Goal: Task Accomplishment & Management: Manage account settings

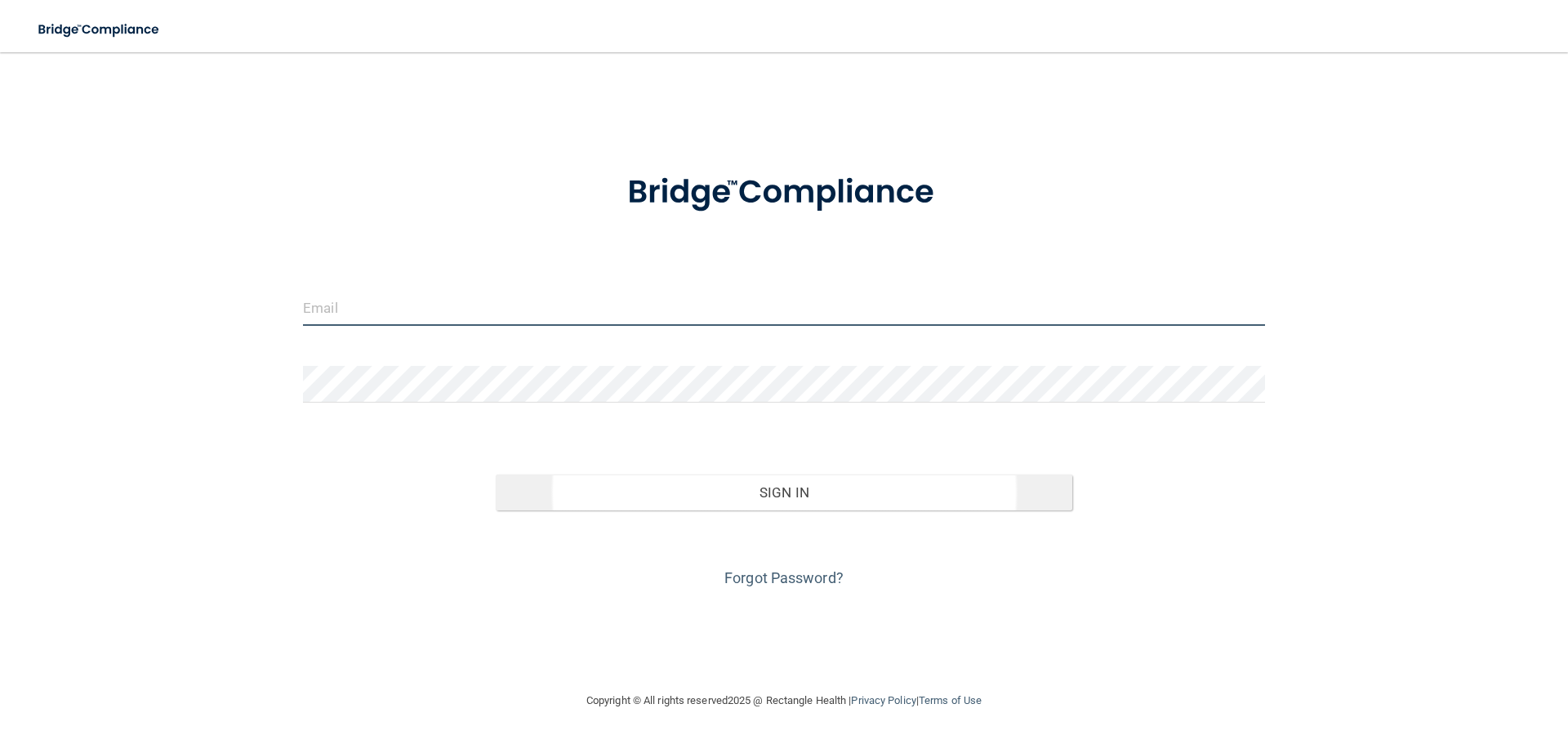
type input "[EMAIL_ADDRESS][DOMAIN_NAME]"
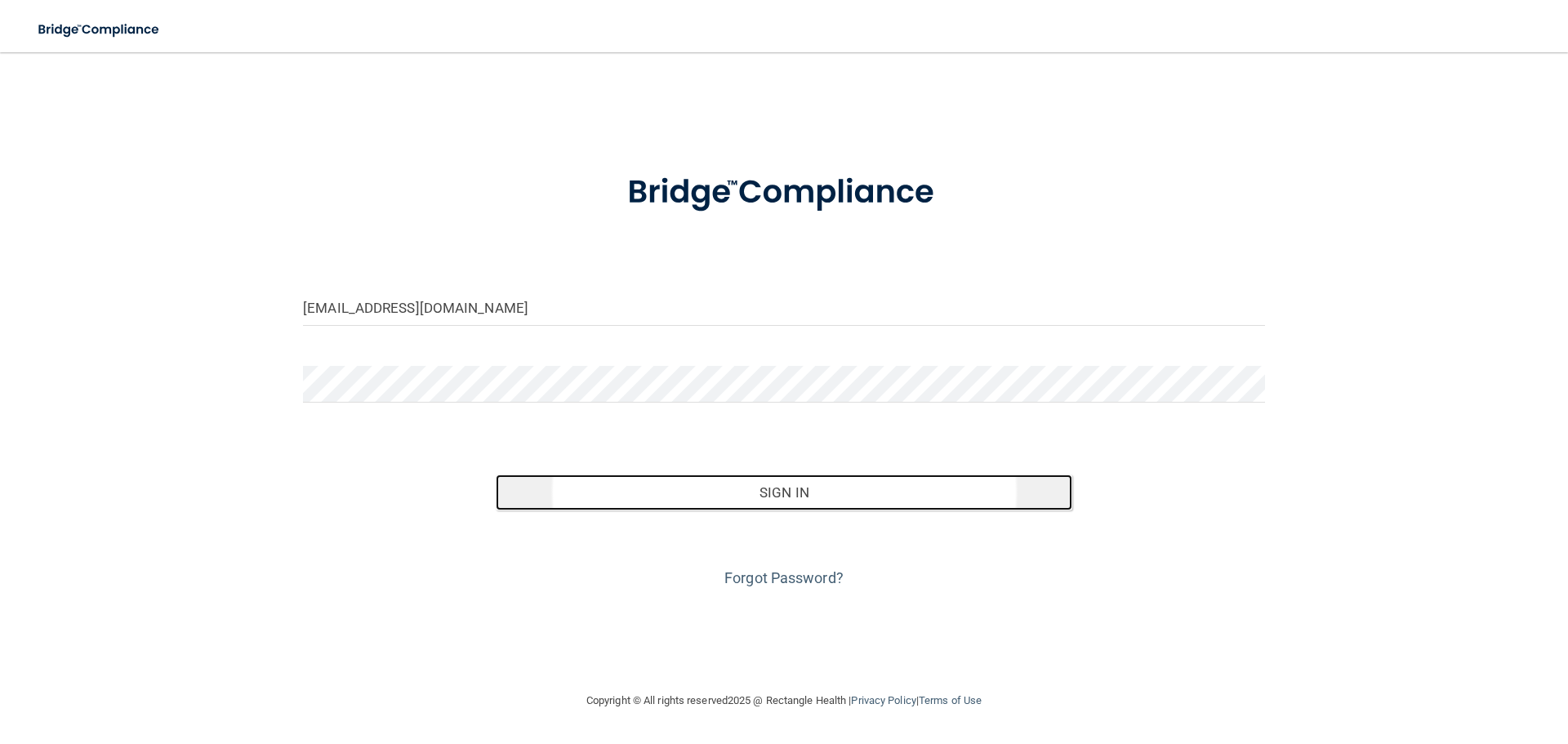
click at [706, 492] on button "Sign In" at bounding box center [784, 492] width 578 height 36
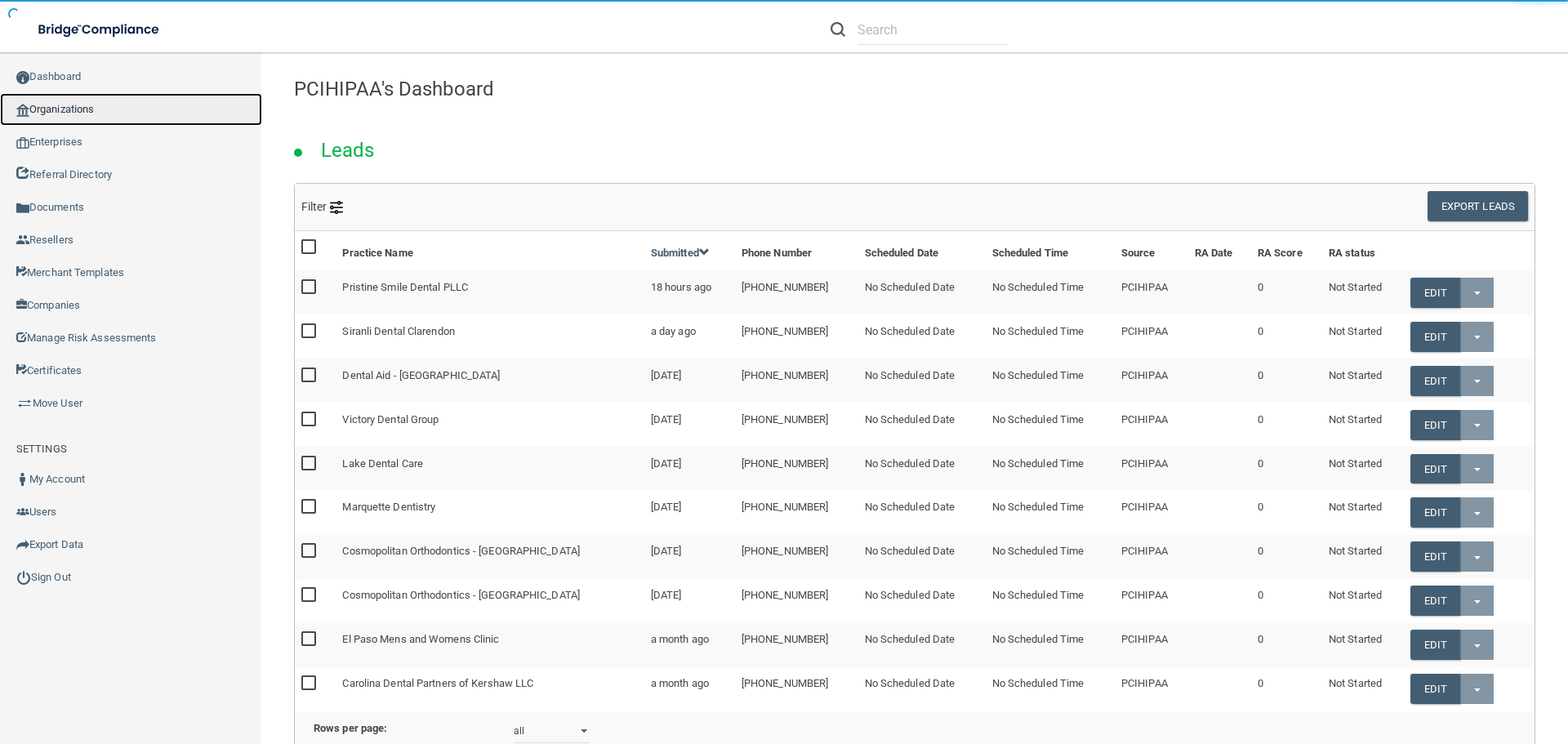
click at [67, 106] on link "Organizations" at bounding box center [131, 109] width 262 height 33
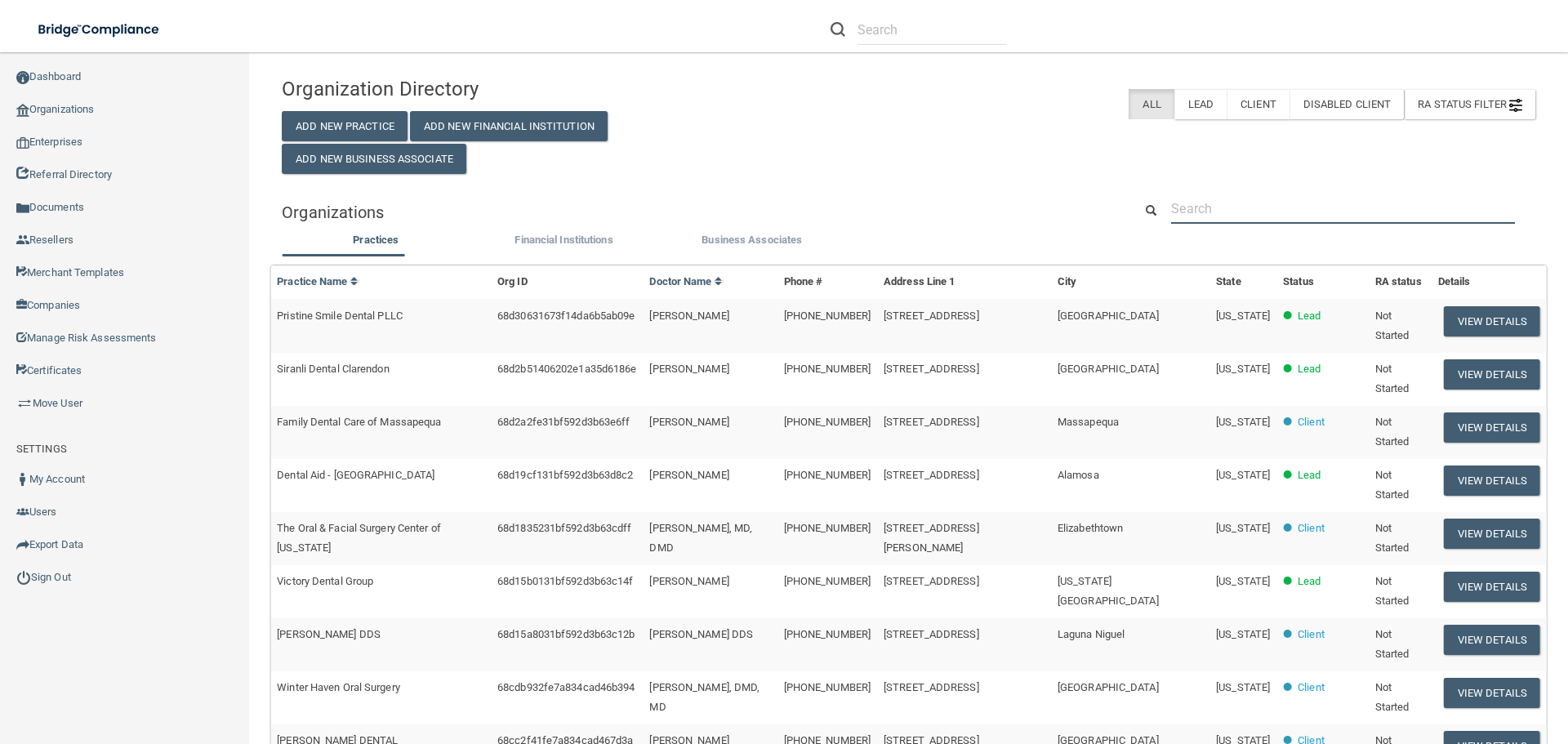
click at [1281, 211] on input "text" at bounding box center [1342, 208] width 343 height 31
paste input "772) 807-7789"
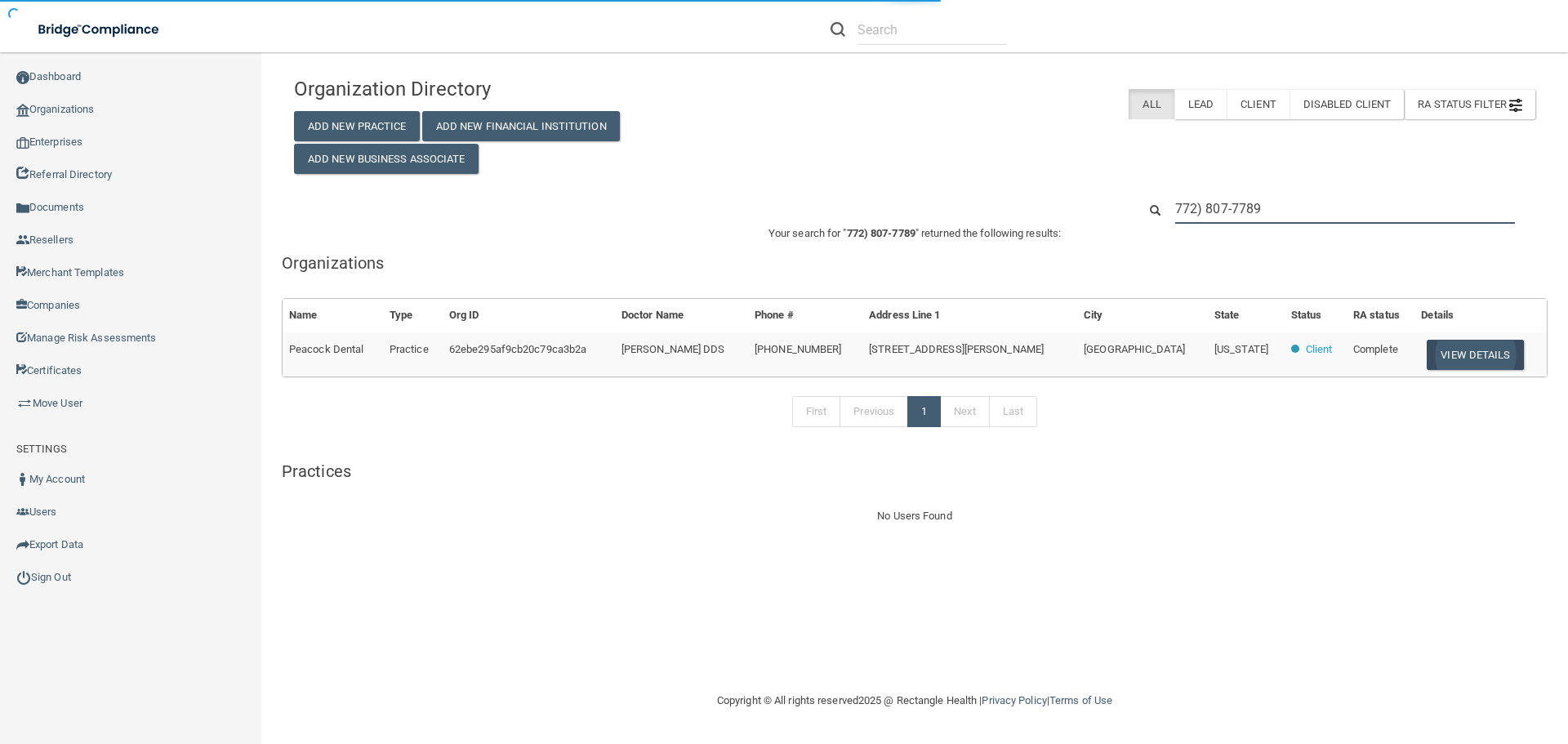
type input "772) 807-7789"
click at [1426, 353] on button "View Details" at bounding box center [1474, 355] width 97 height 31
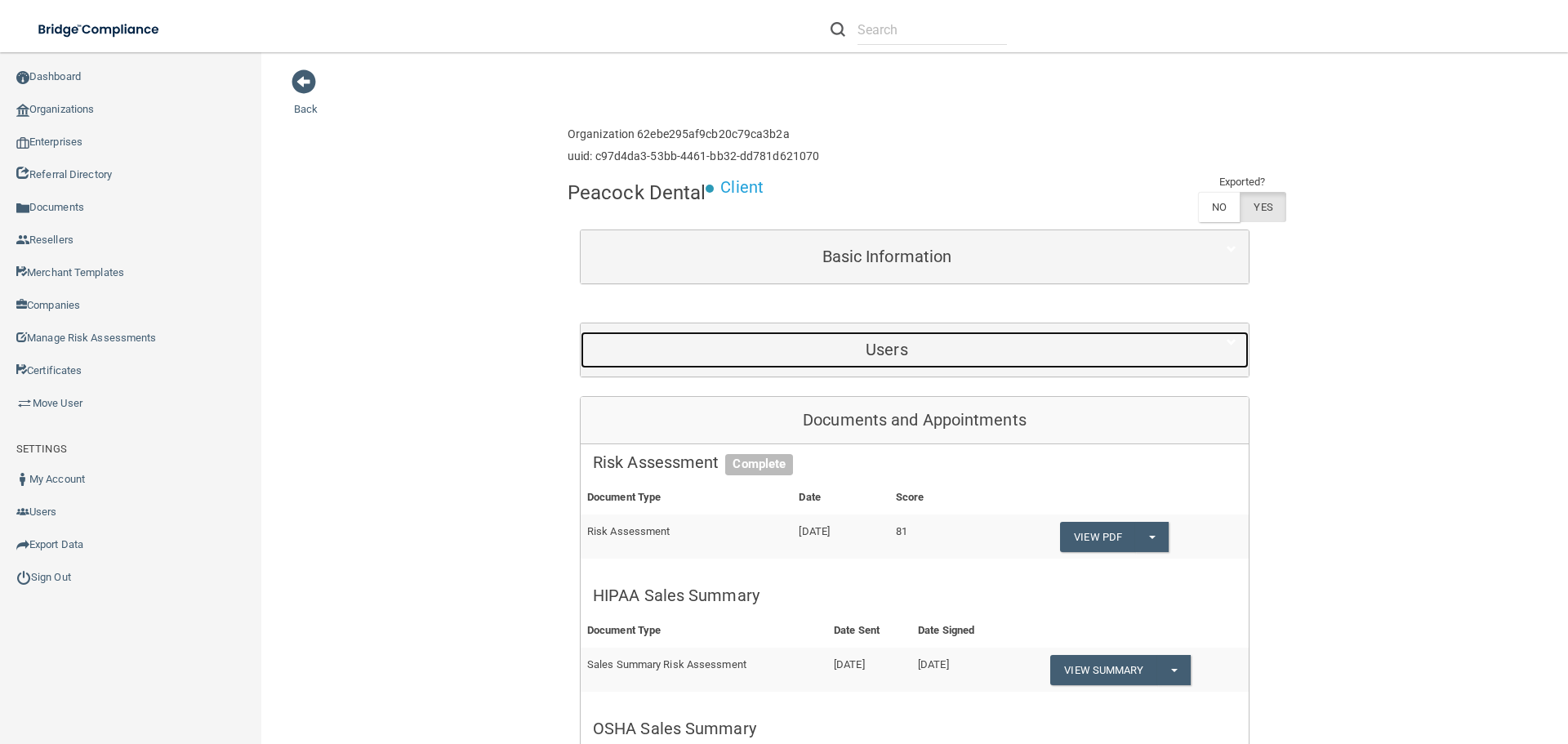
click at [901, 347] on h5 "Users" at bounding box center [887, 349] width 588 height 18
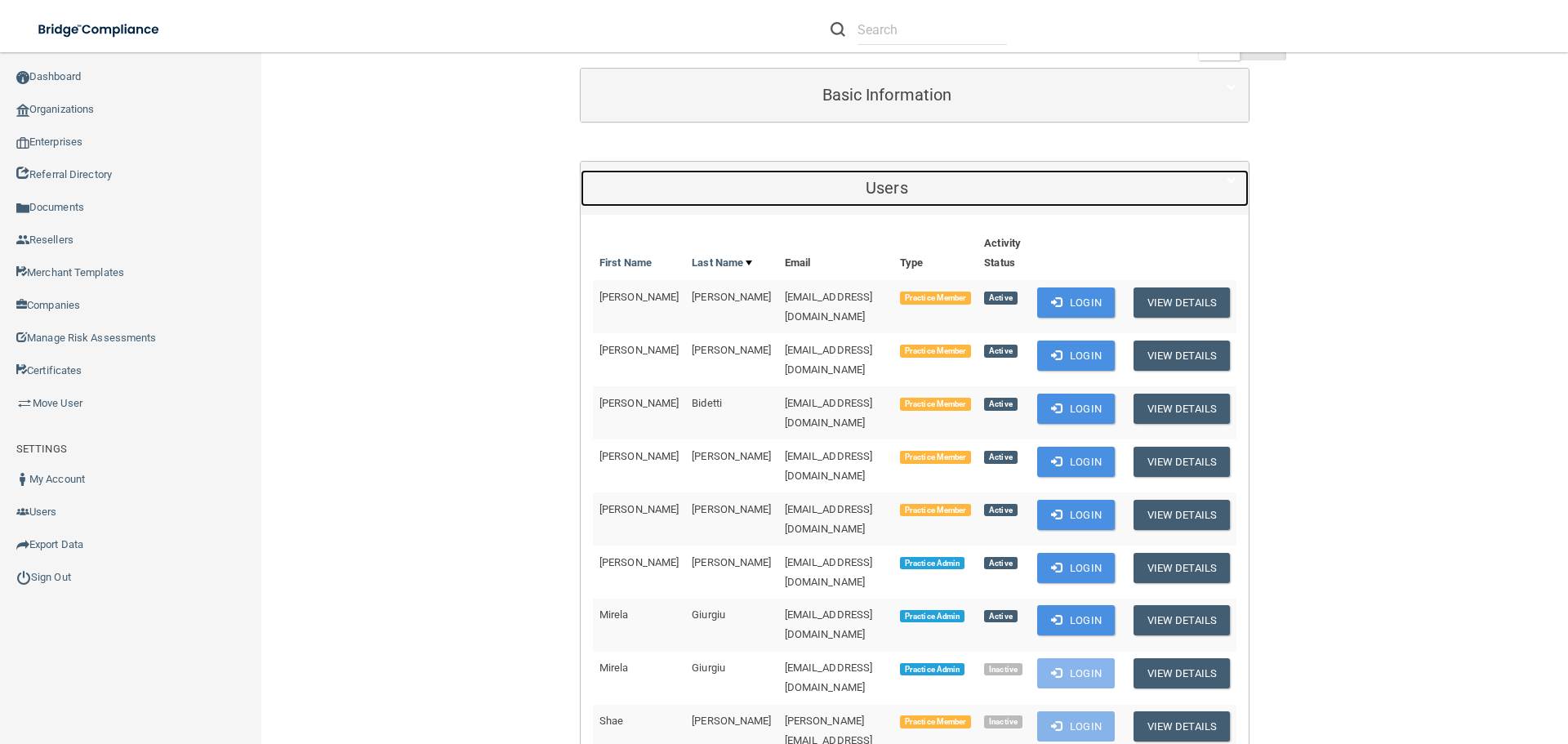
scroll to position [164, 0]
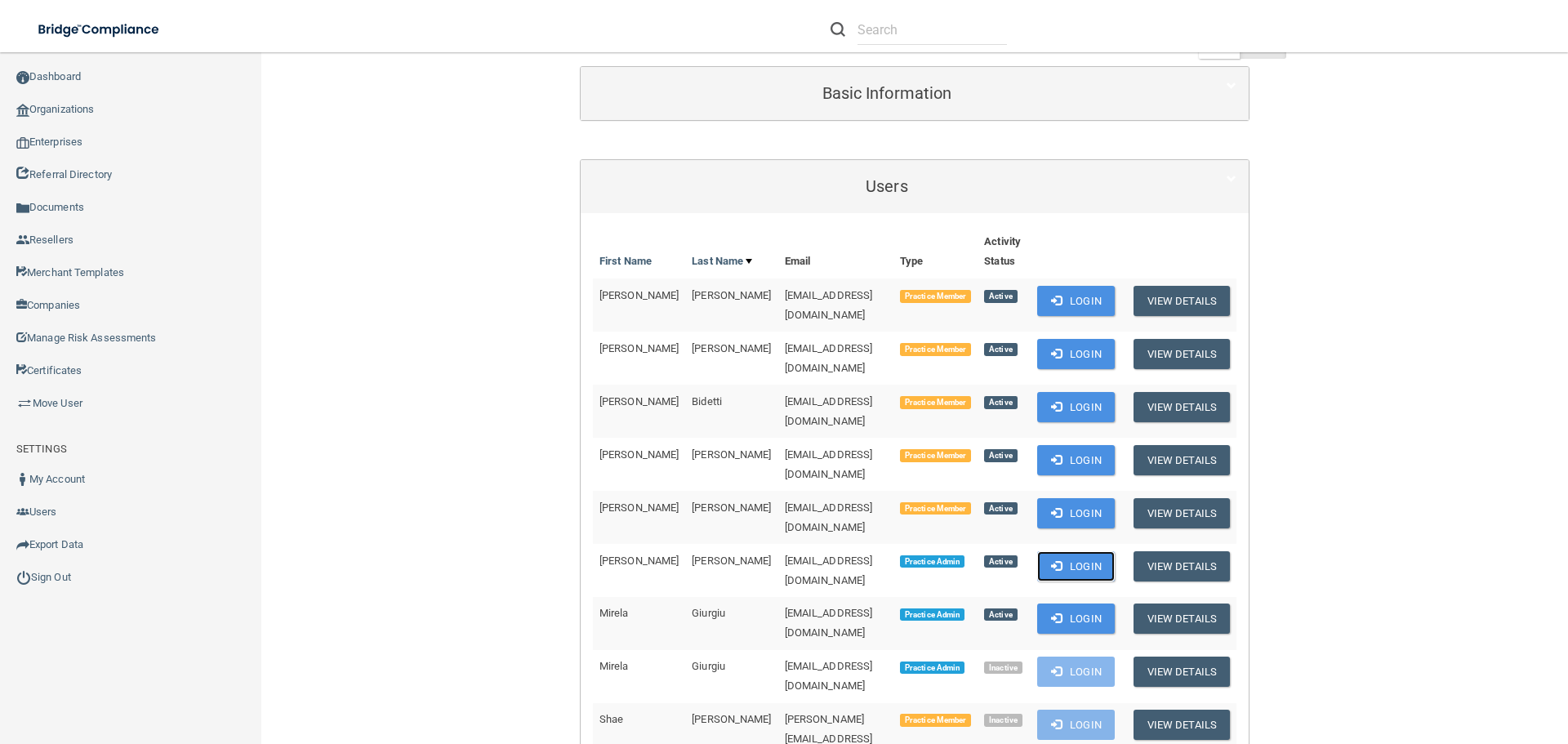
click at [1070, 551] on button "Login" at bounding box center [1075, 566] width 77 height 31
click at [89, 209] on link "Documents" at bounding box center [131, 208] width 262 height 33
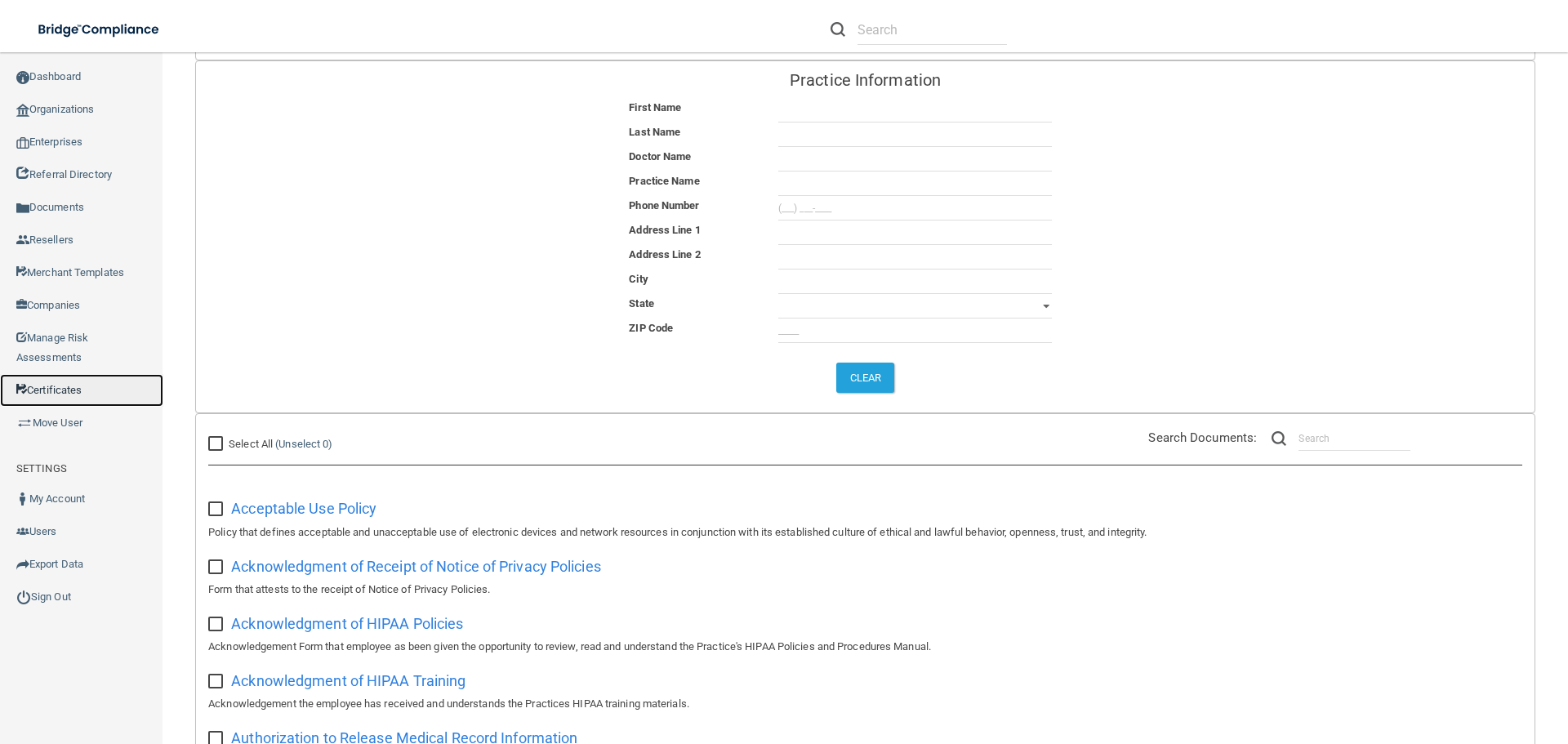
click at [60, 391] on link "Certificates" at bounding box center [81, 390] width 164 height 33
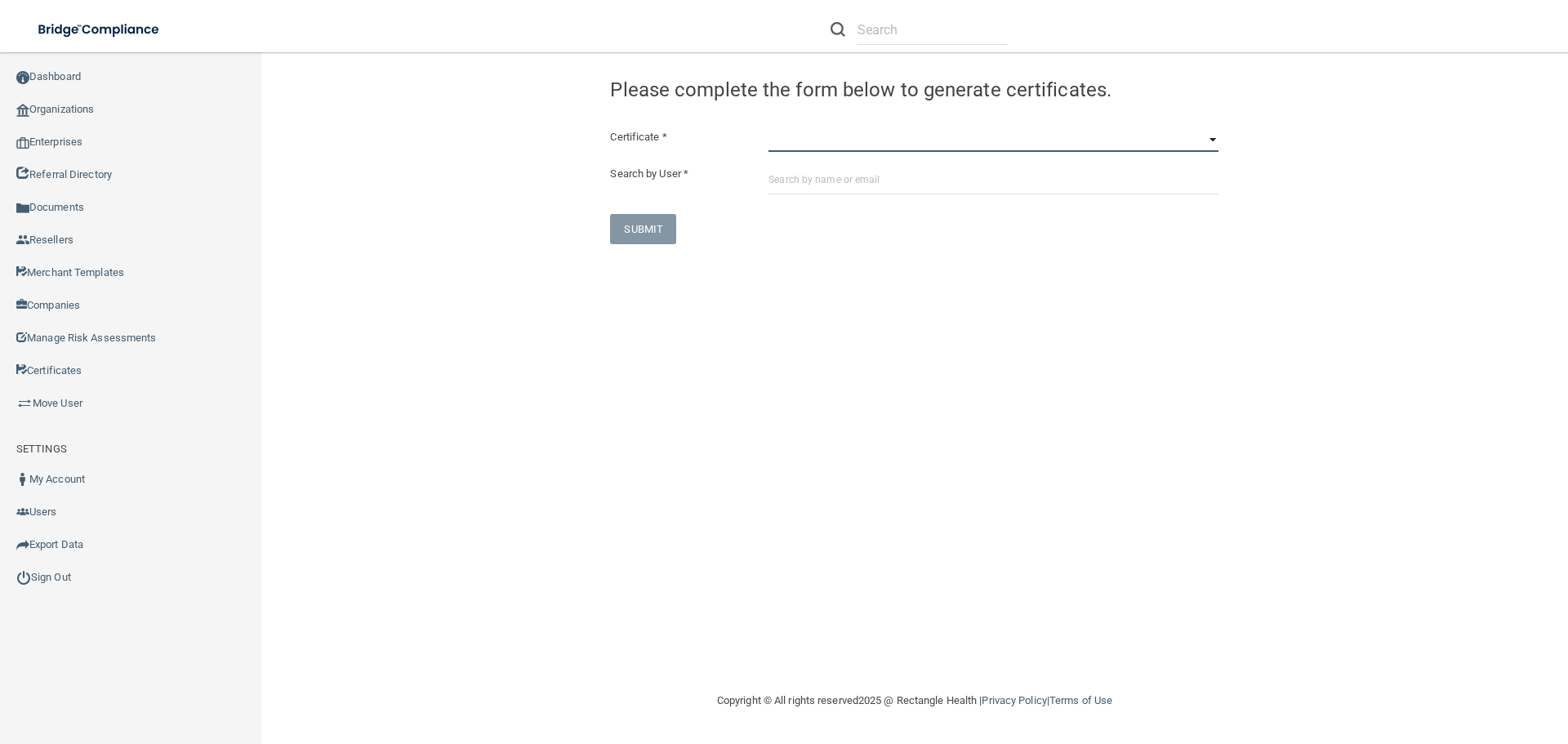
click at [1219, 138] on select "HIPAA Officer Certification Training OSHA Bloodborne Pathogens OSHA COVID-19 Pr…" at bounding box center [993, 140] width 450 height 25
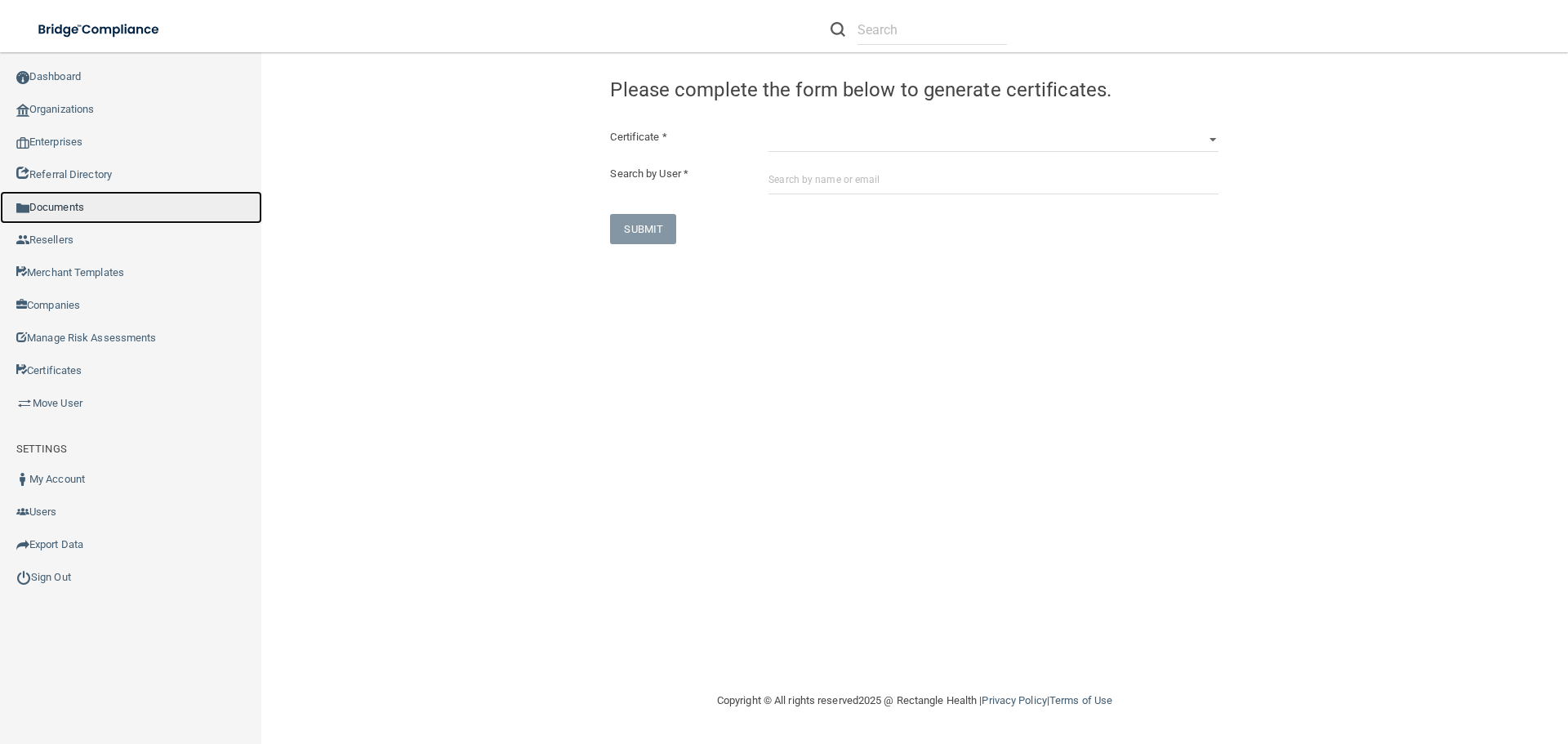
click at [84, 211] on link "Documents" at bounding box center [131, 208] width 262 height 33
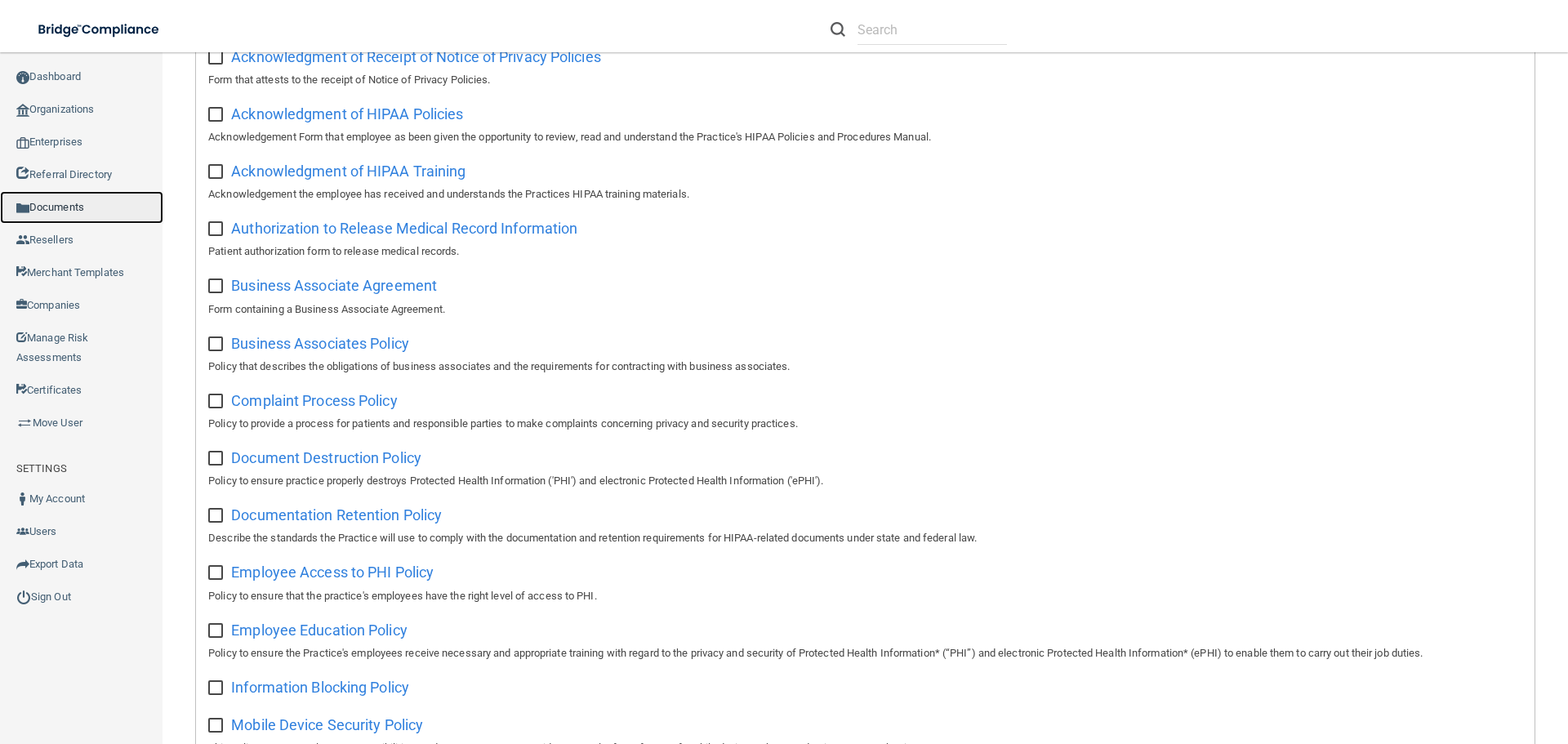
scroll to position [591, 0]
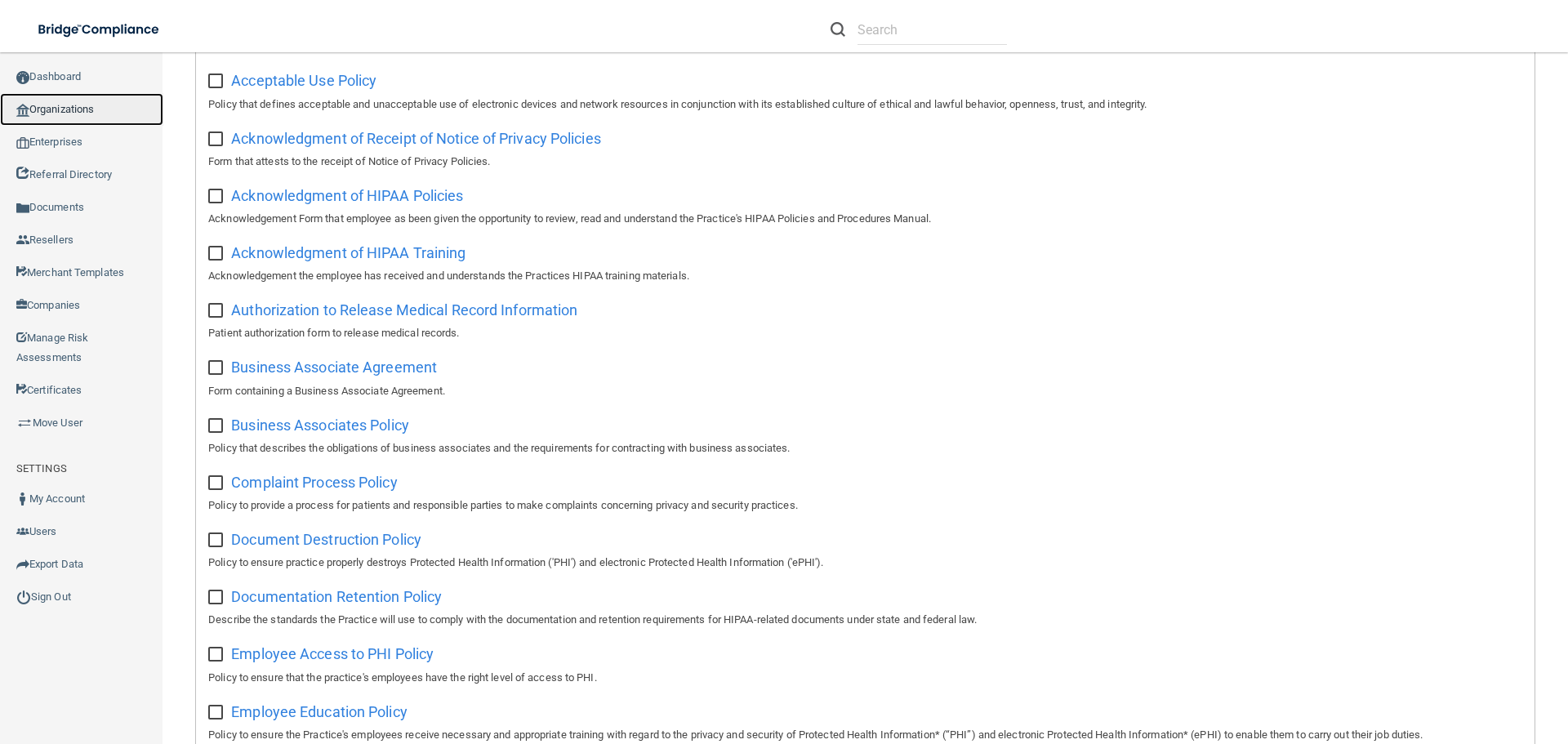
click at [67, 115] on link "Organizations" at bounding box center [81, 109] width 164 height 33
click at [84, 304] on link "Companies" at bounding box center [81, 305] width 164 height 33
click at [105, 398] on link "Certificates" at bounding box center [81, 390] width 164 height 33
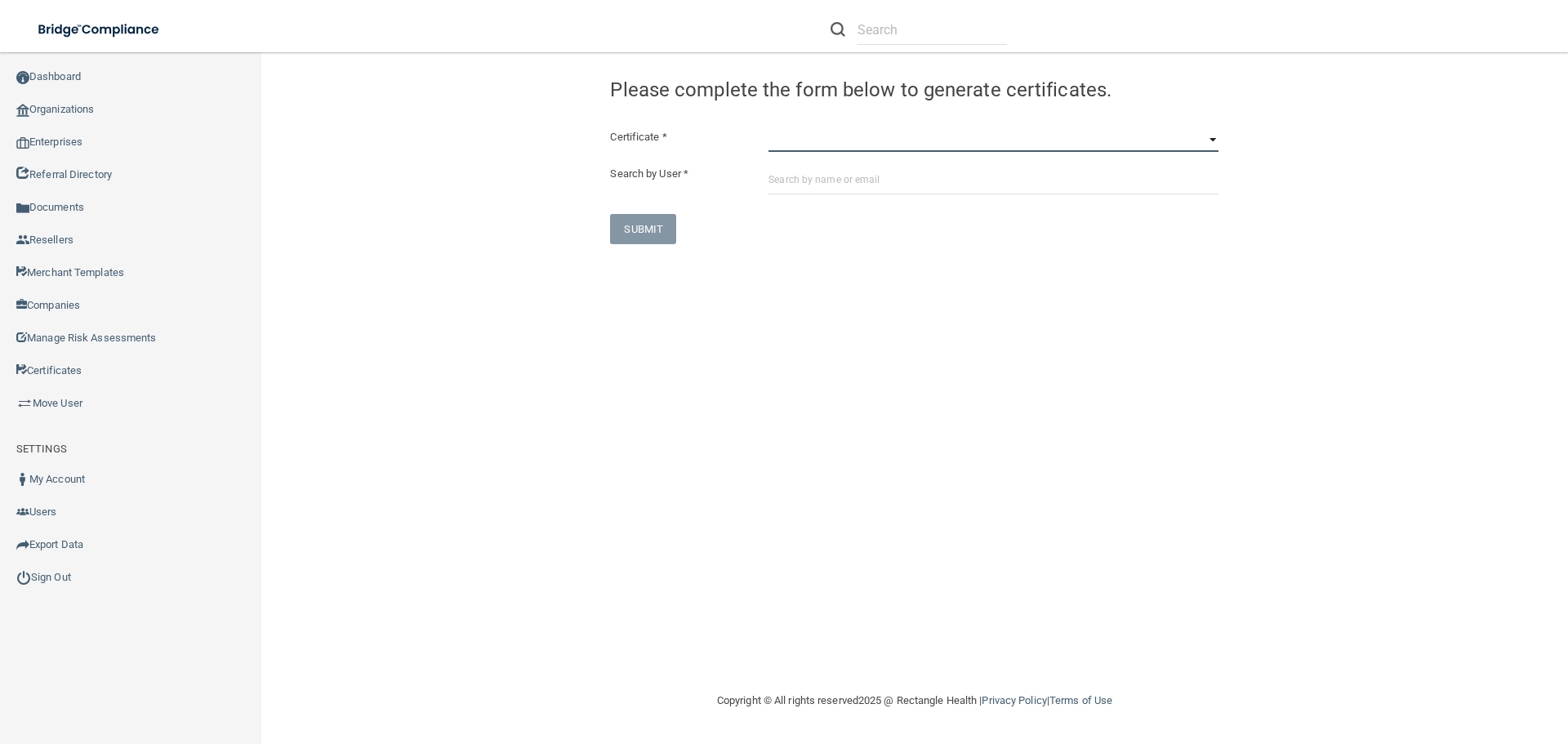
click at [1023, 139] on select "HIPAA Officer Certification Training OSHA Bloodborne Pathogens OSHA COVID-19 Pr…" at bounding box center [993, 140] width 450 height 25
select select "2"
click at [768, 127] on select "HIPAA Officer Certification Training OSHA Bloodborne Pathogens OSHA COVID-19 Pr…" at bounding box center [993, 140] width 450 height 25
click at [918, 175] on input "text" at bounding box center [993, 180] width 450 height 31
click at [1215, 142] on select "HIPAA Officer Certification Training OSHA Bloodborne Pathogens OSHA COVID-19 Pr…" at bounding box center [993, 140] width 450 height 25
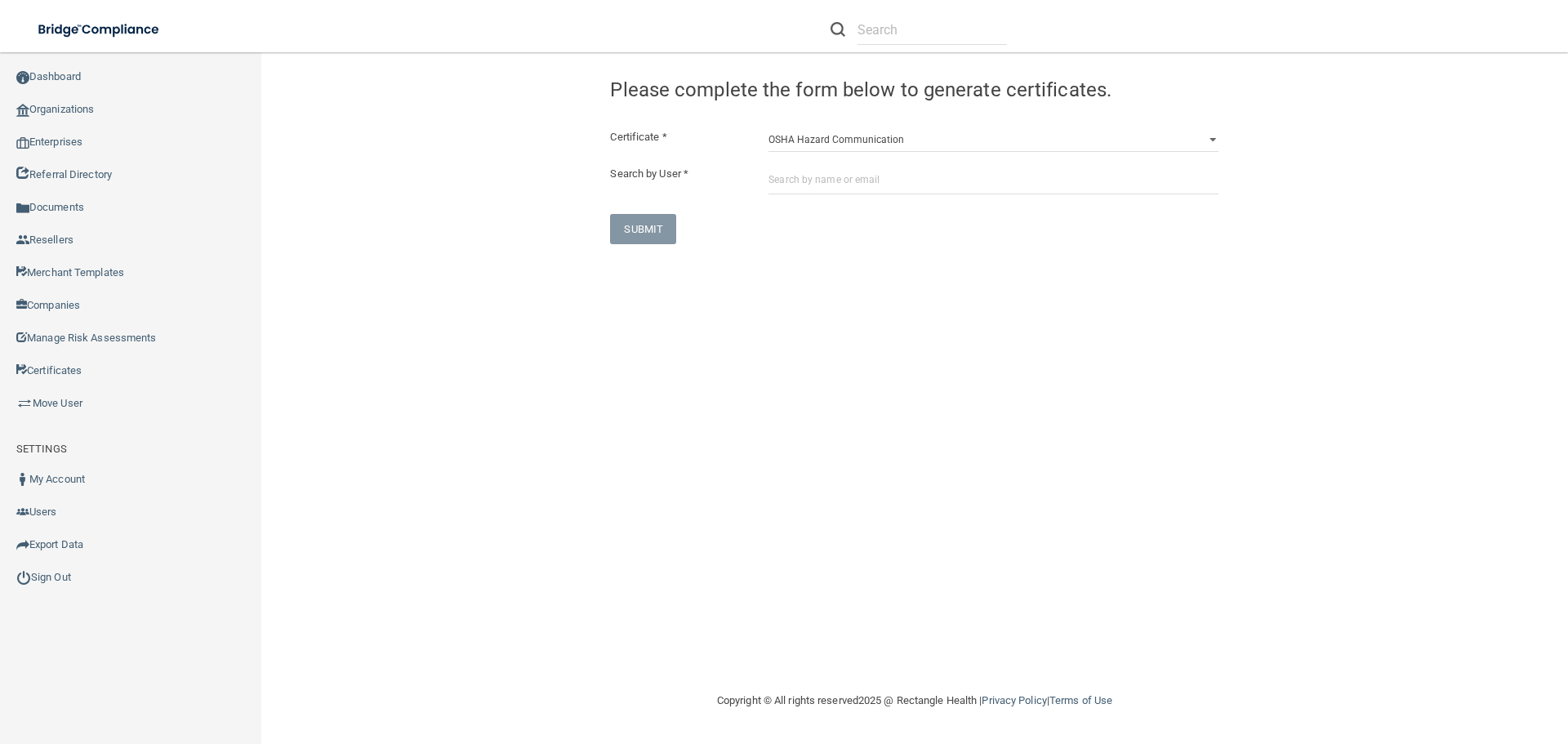
click at [489, 238] on div "Congratulation! The certificate has been generated and should now be viewable i…" at bounding box center [915, 157] width 1266 height 176
click at [160, 214] on link "Documents" at bounding box center [131, 208] width 262 height 33
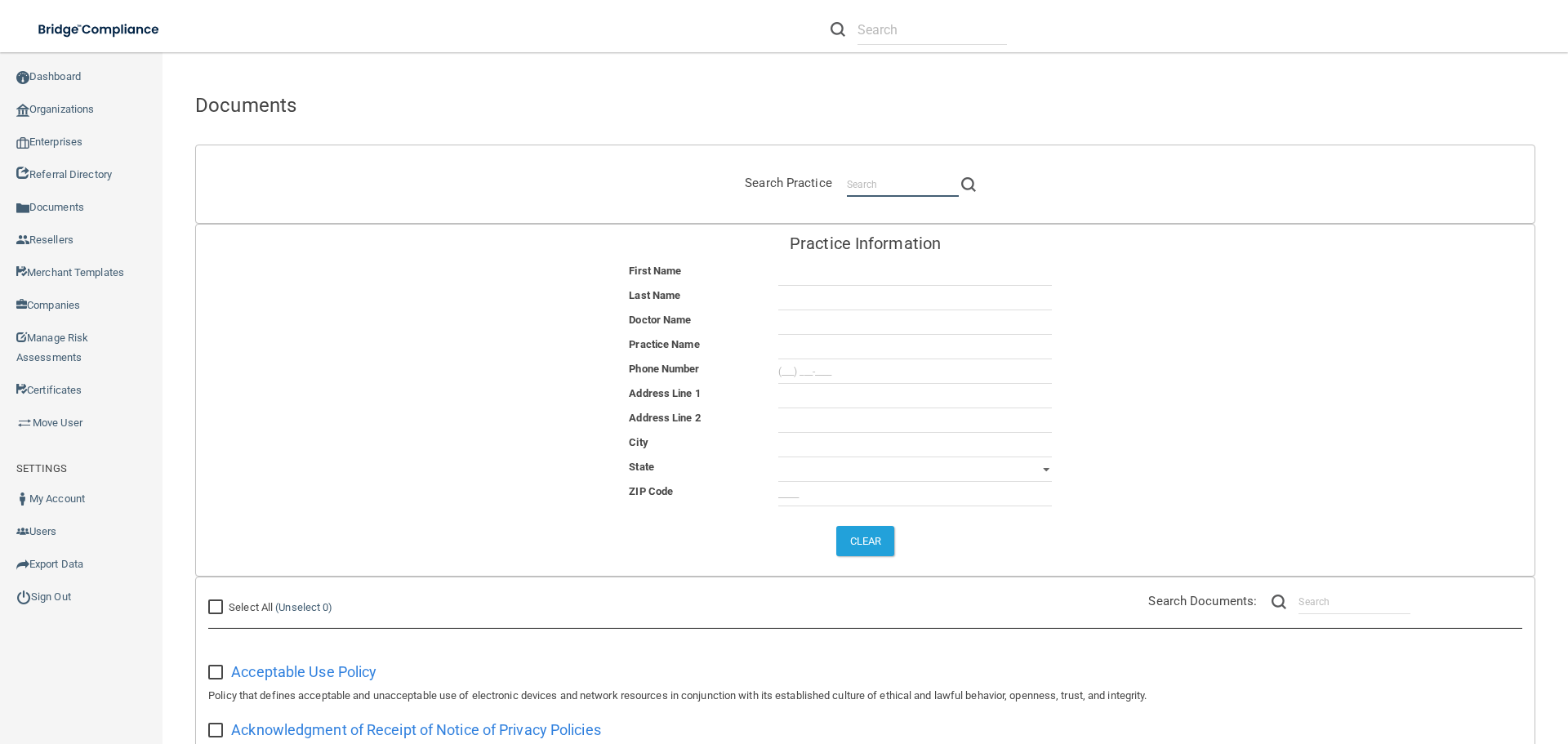
click at [893, 181] on input "text" at bounding box center [902, 185] width 112 height 25
paste input "Peacock Dental"
type input "Peacock Dental"
click at [962, 184] on img at bounding box center [968, 184] width 14 height 14
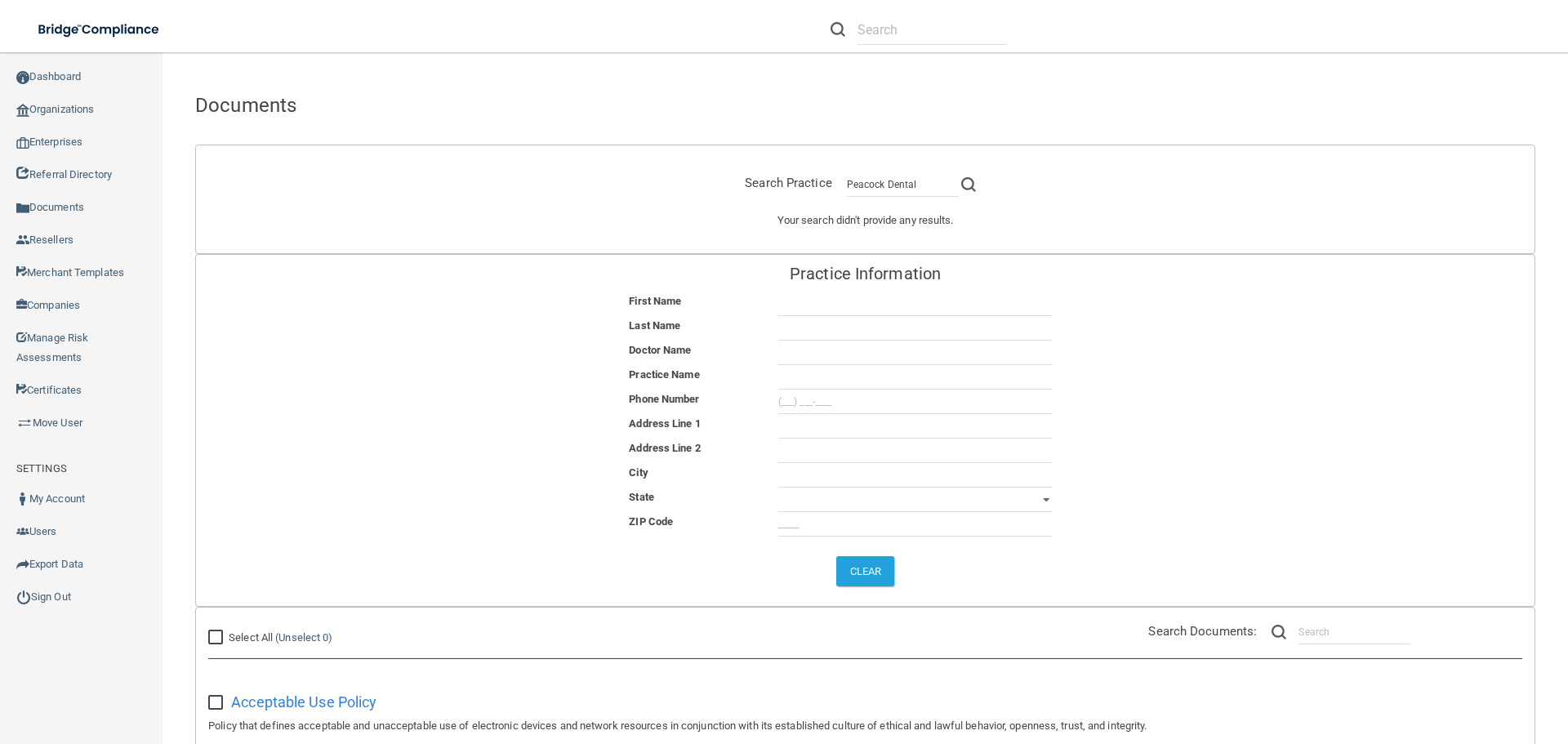
click at [961, 183] on img at bounding box center [968, 184] width 14 height 14
drag, startPoint x: 92, startPoint y: 110, endPoint x: 192, endPoint y: 131, distance: 102.2
click at [92, 110] on link "Organizations" at bounding box center [81, 109] width 164 height 33
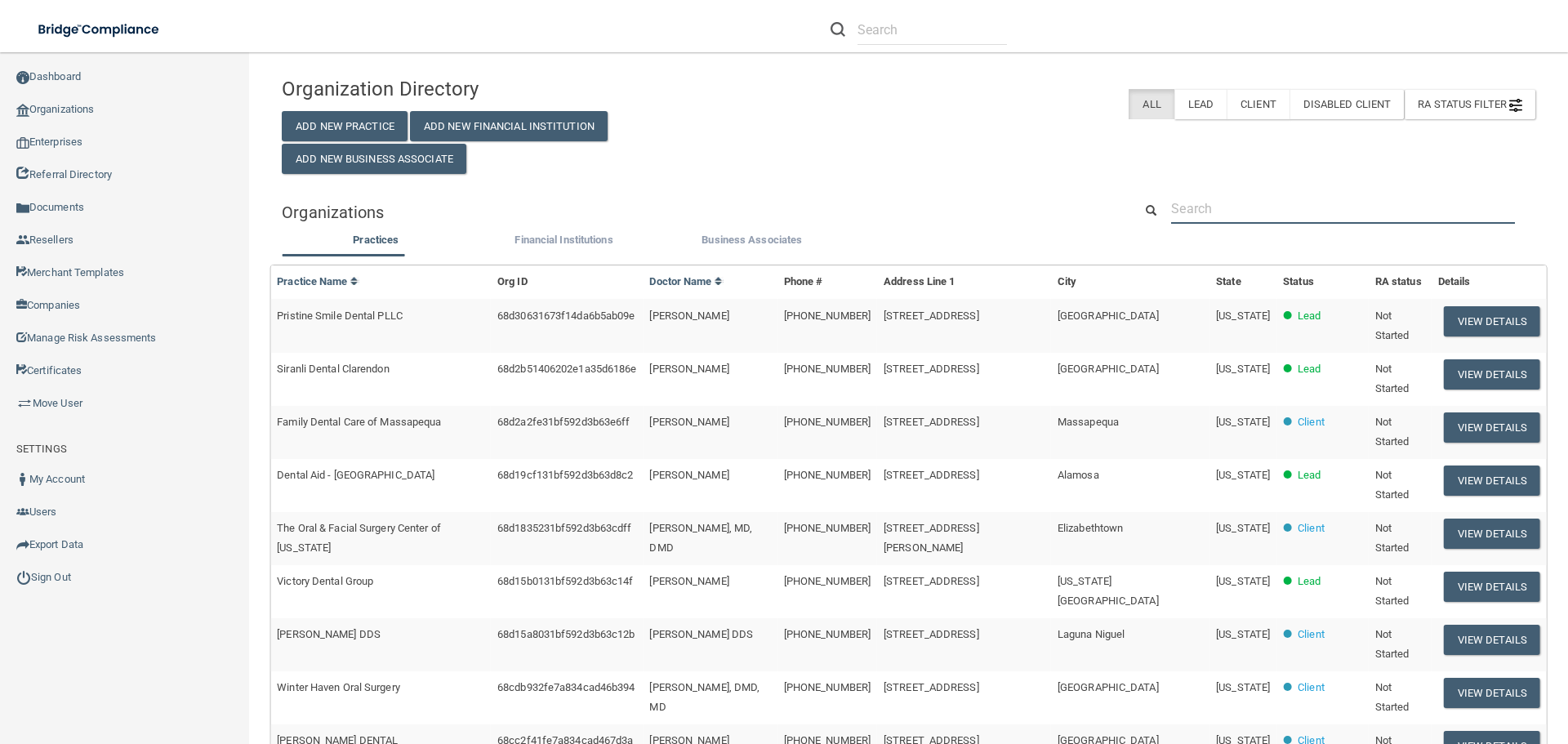
click at [1328, 208] on input "text" at bounding box center [1342, 208] width 343 height 31
paste input "Peacock Dental"
type input "Peacock Dental"
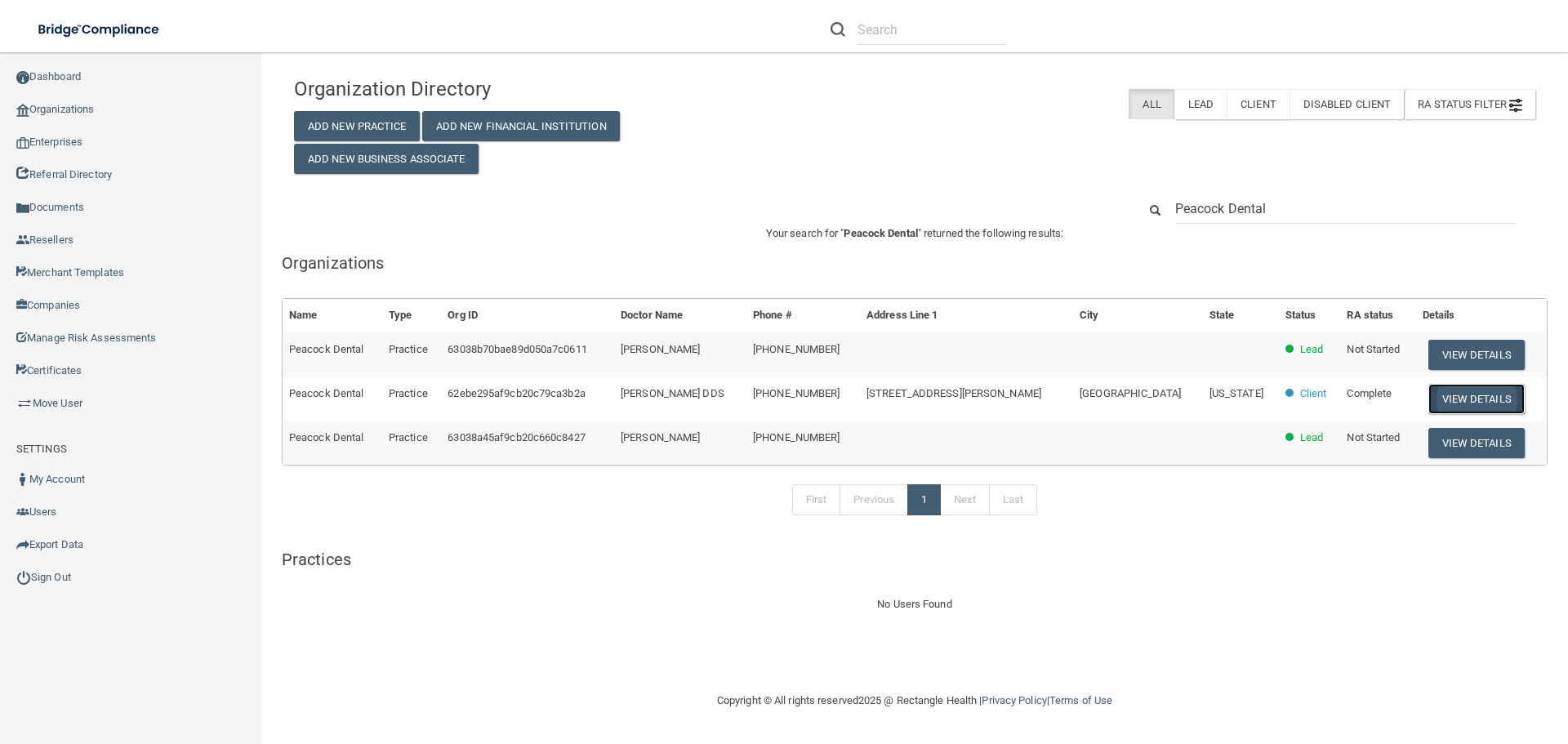
click at [1428, 404] on button "View Details" at bounding box center [1476, 399] width 97 height 31
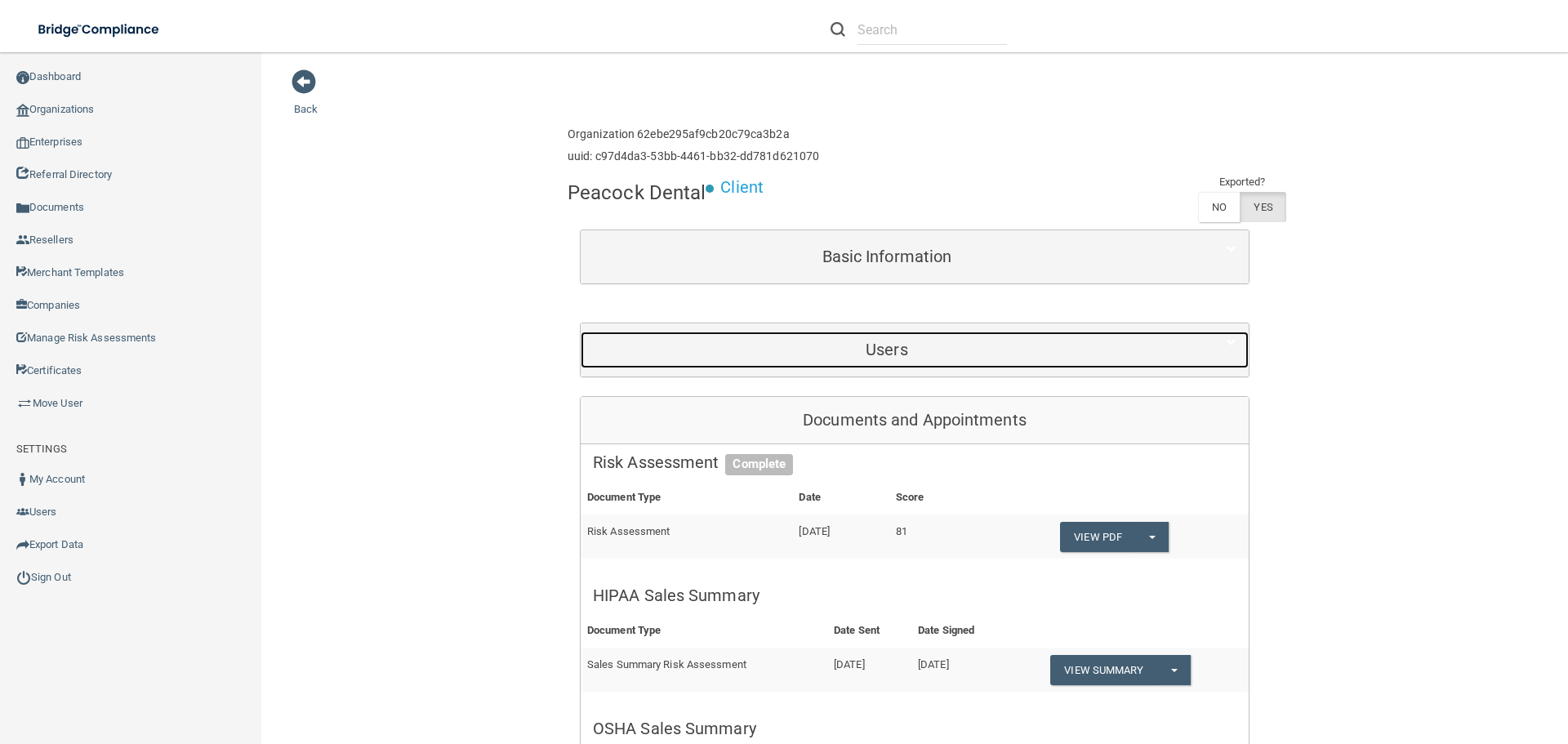
drag, startPoint x: 902, startPoint y: 346, endPoint x: 914, endPoint y: 369, distance: 25.9
click at [902, 346] on h5 "Users" at bounding box center [887, 349] width 588 height 18
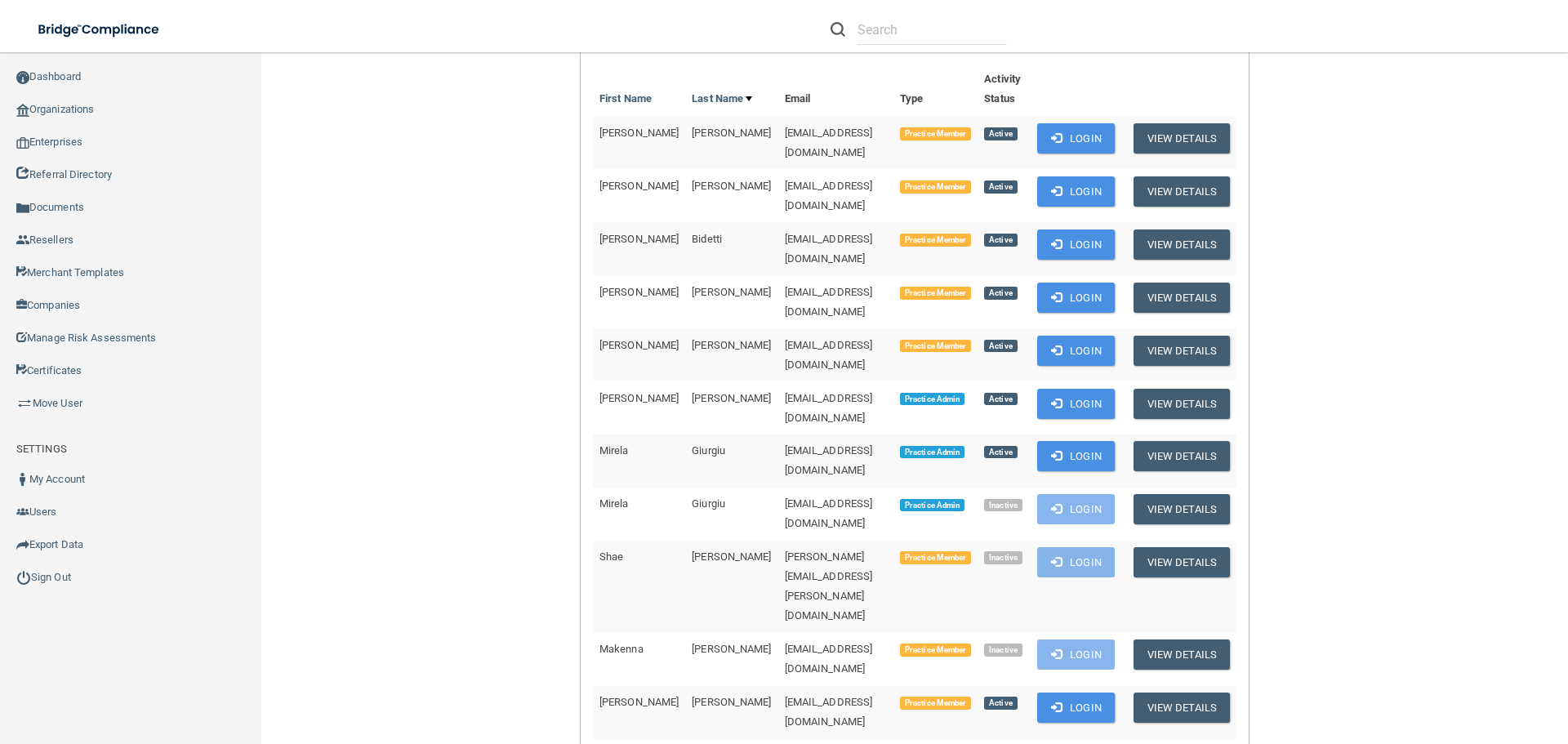
scroll to position [326, 0]
click at [1052, 397] on span at bounding box center [1056, 402] width 11 height 11
click at [75, 579] on link "Sign Out" at bounding box center [131, 578] width 262 height 33
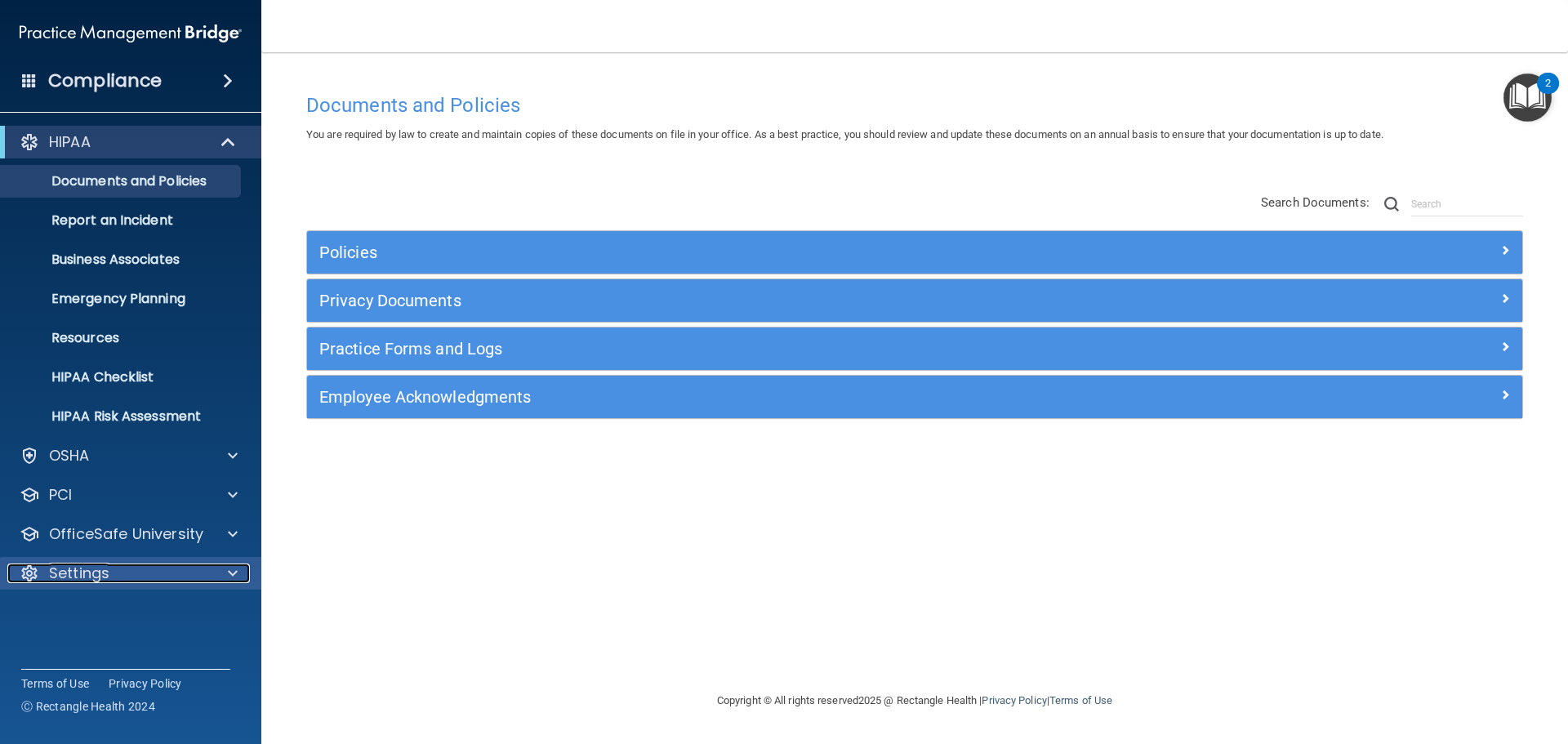
click at [231, 570] on span at bounding box center [232, 573] width 10 height 19
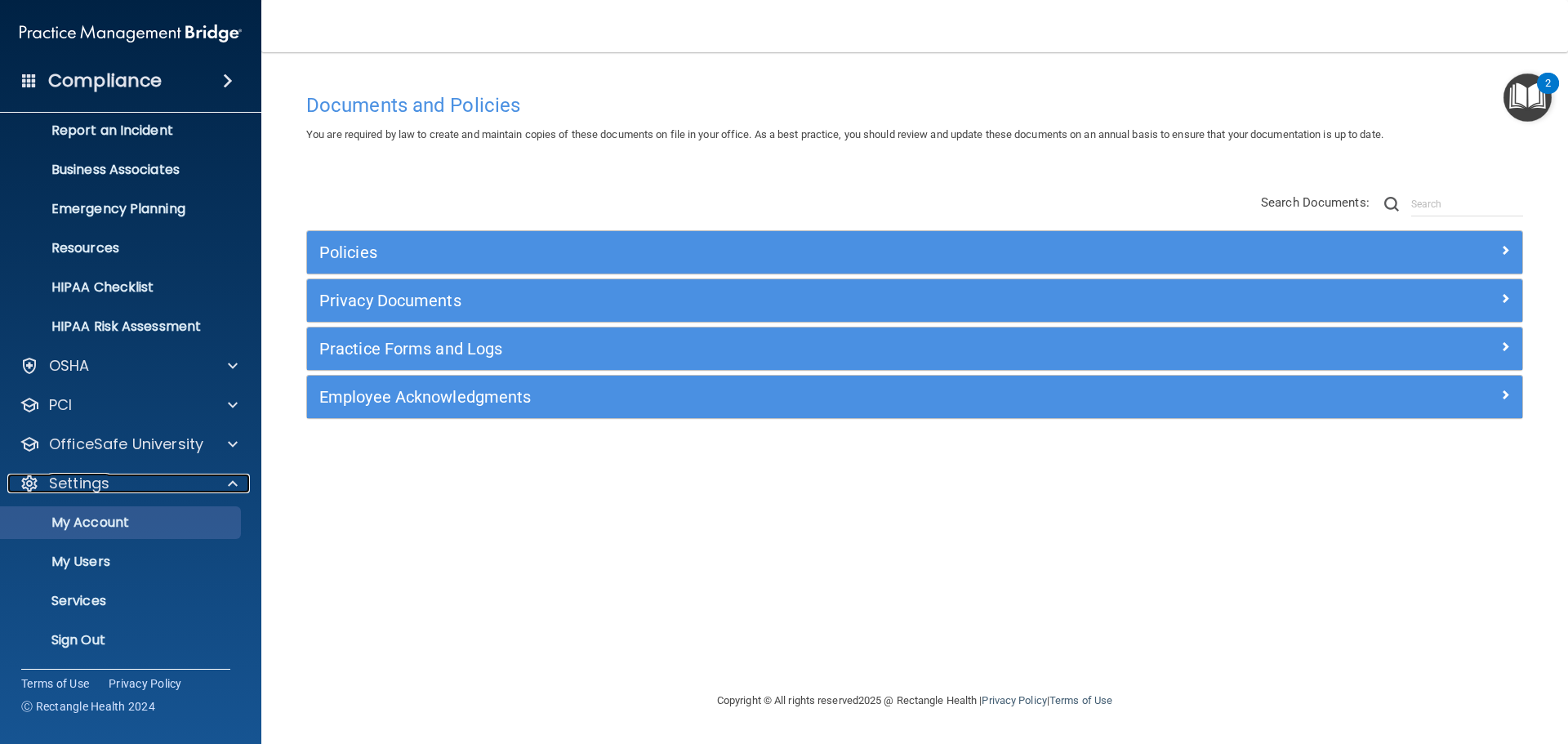
scroll to position [91, 0]
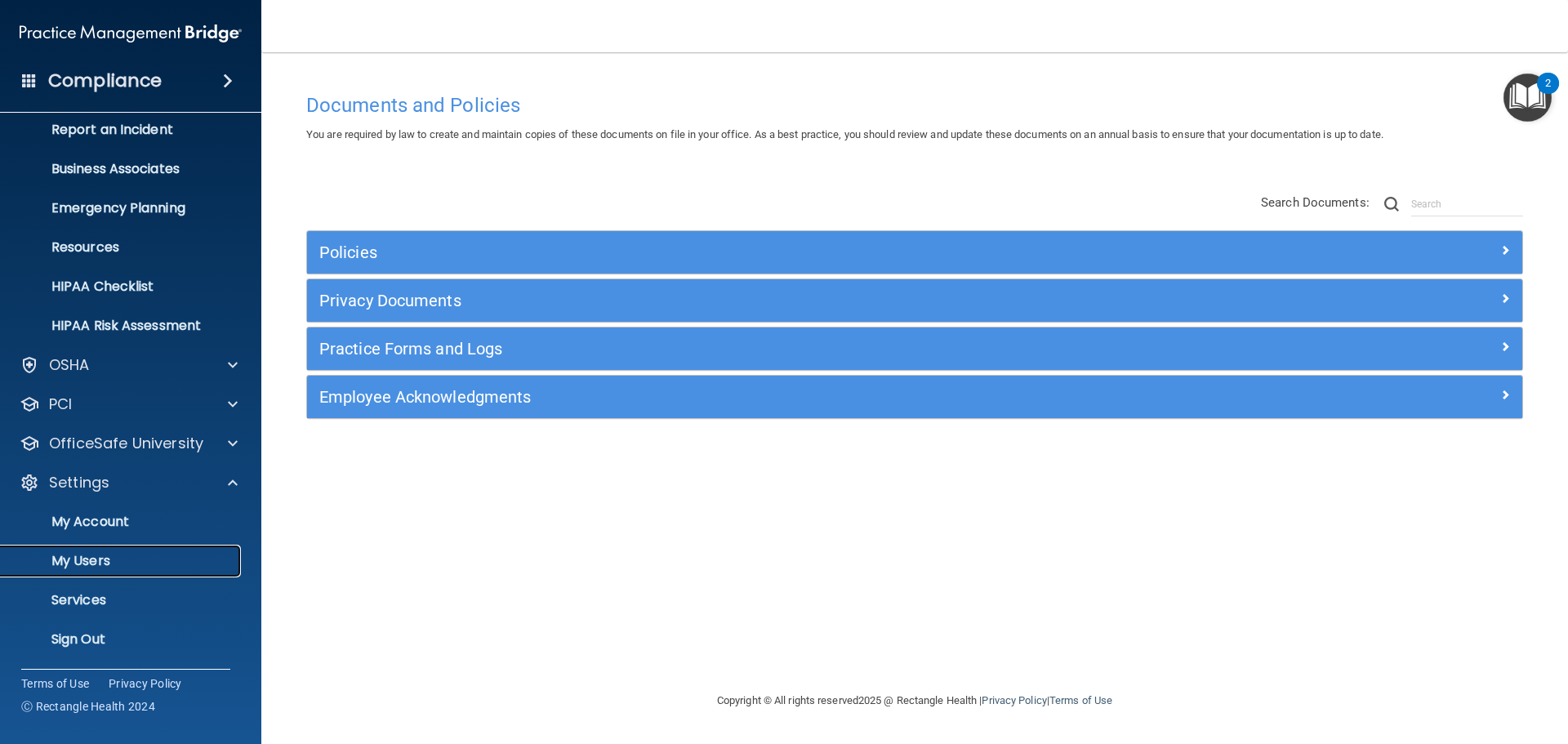
click at [127, 562] on p "My Users" at bounding box center [121, 560] width 223 height 16
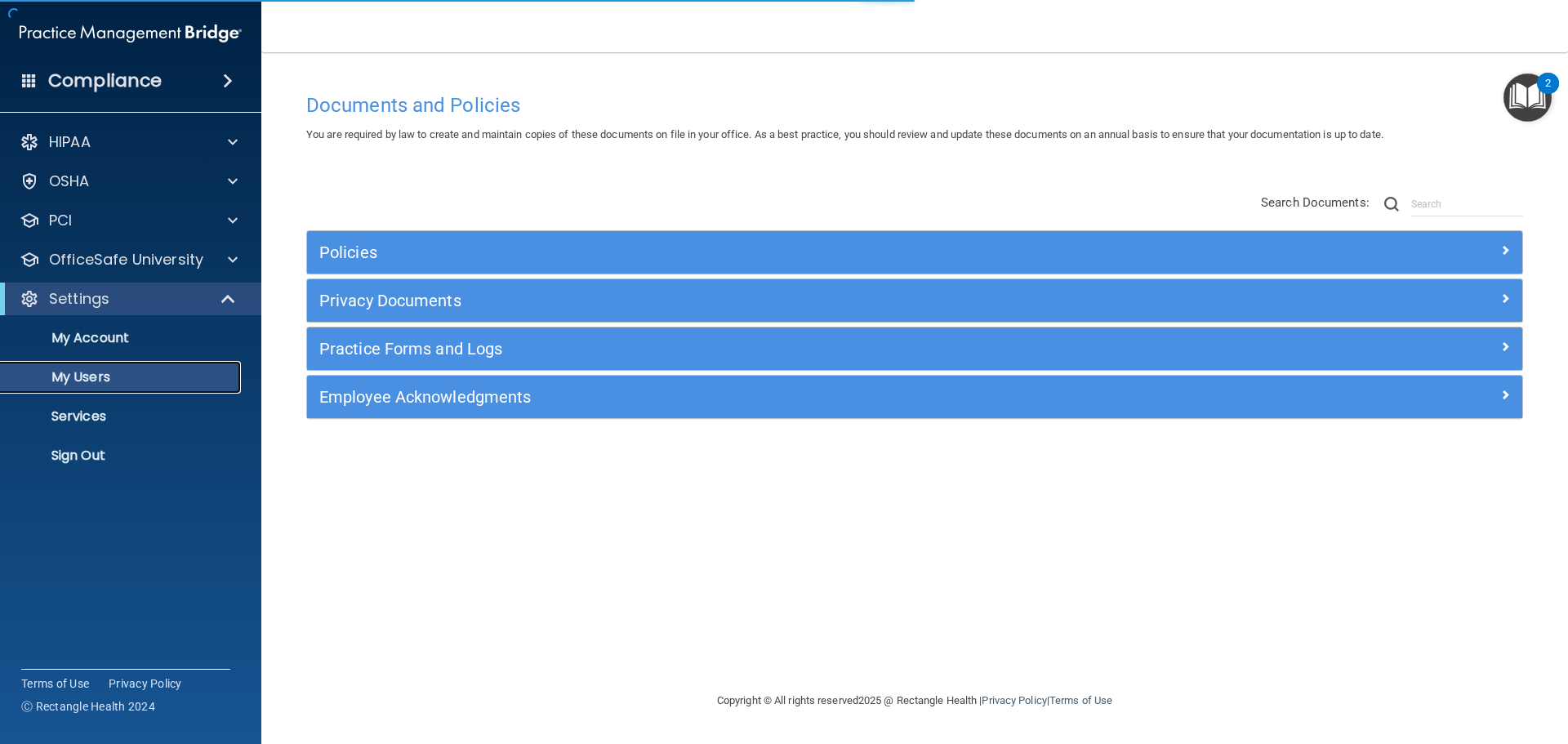
select select "20"
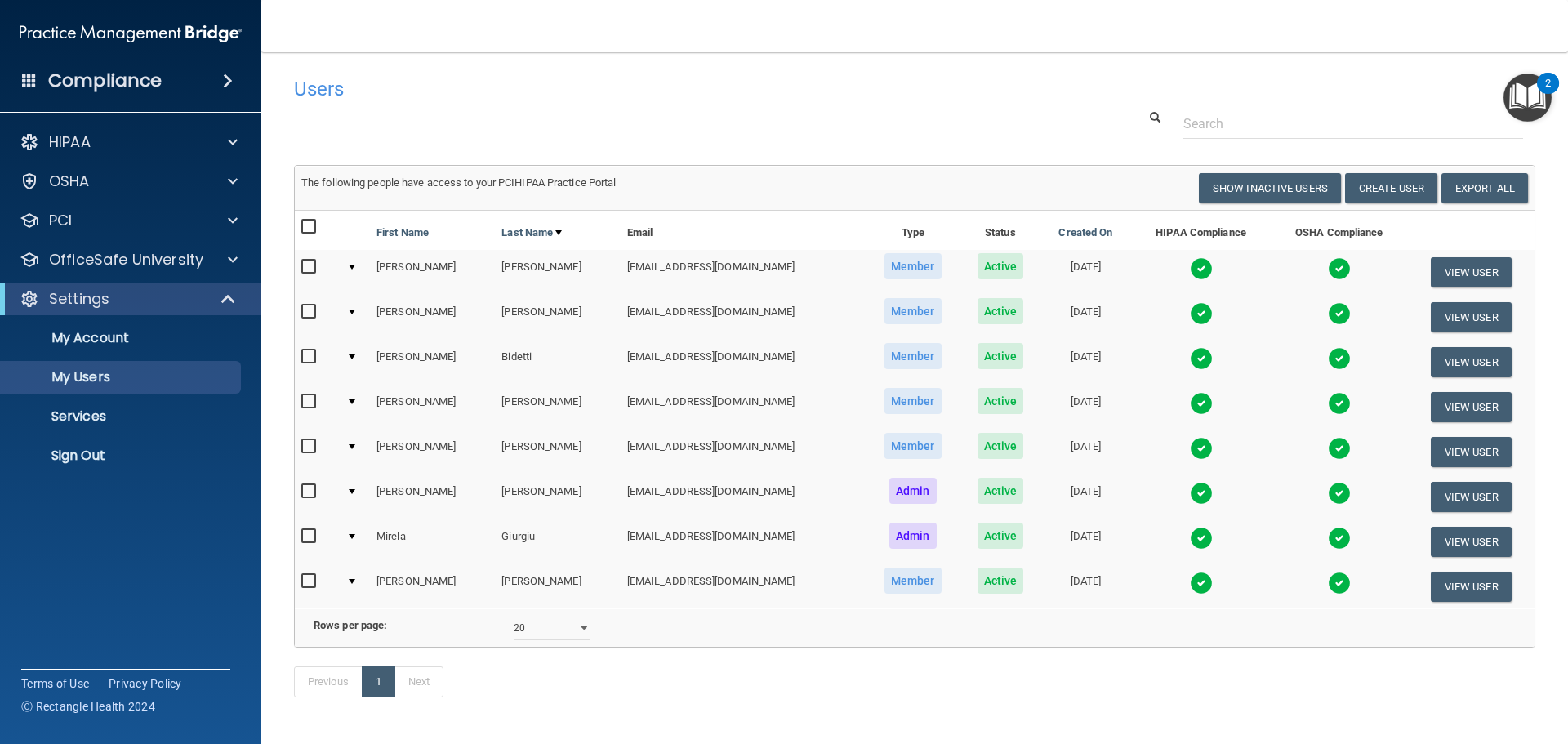
click at [1328, 271] on img at bounding box center [1339, 269] width 23 height 23
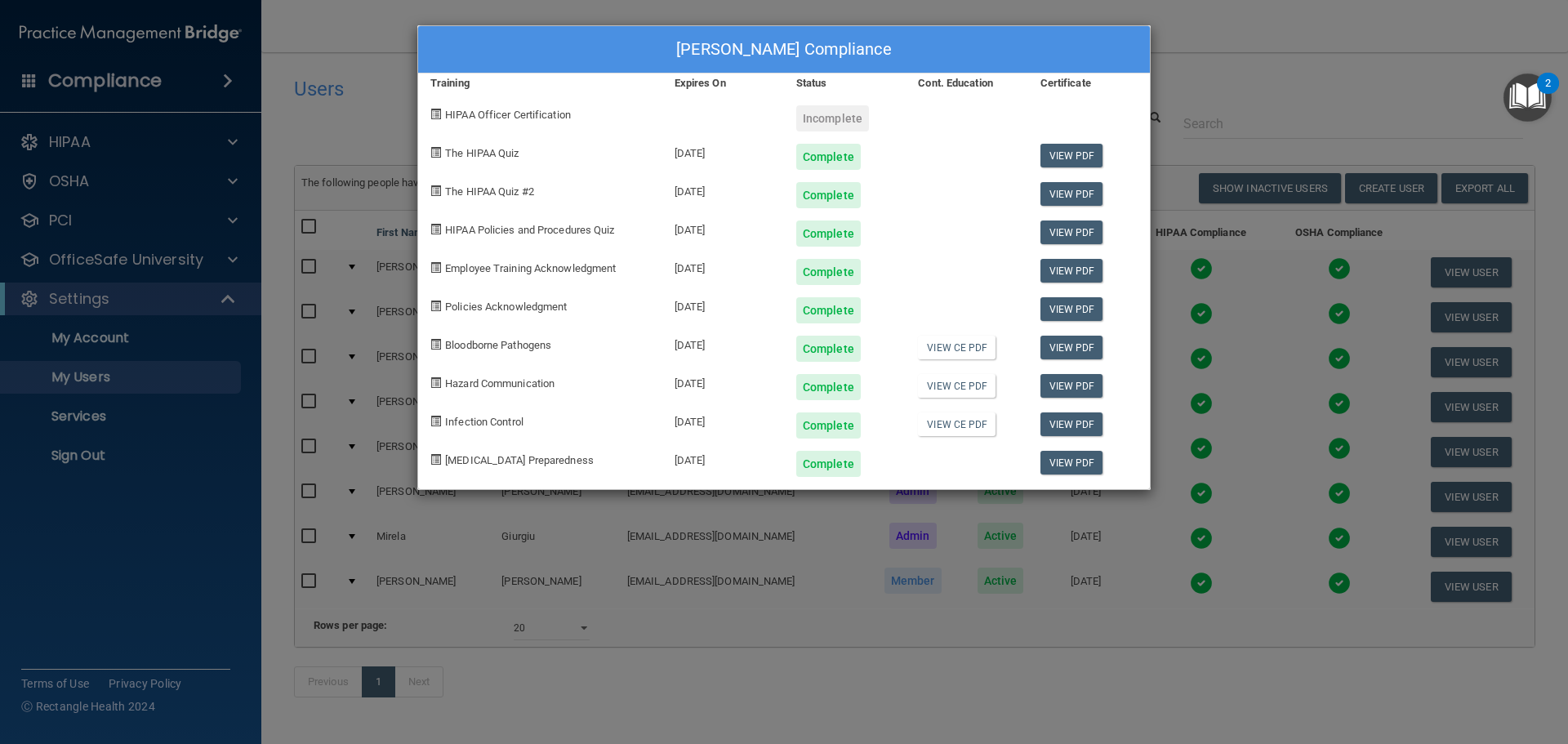
click at [1320, 58] on div "RUMA AHMED's Compliance Training Expires On Status Cont. Education Certificate …" at bounding box center [784, 372] width 1568 height 744
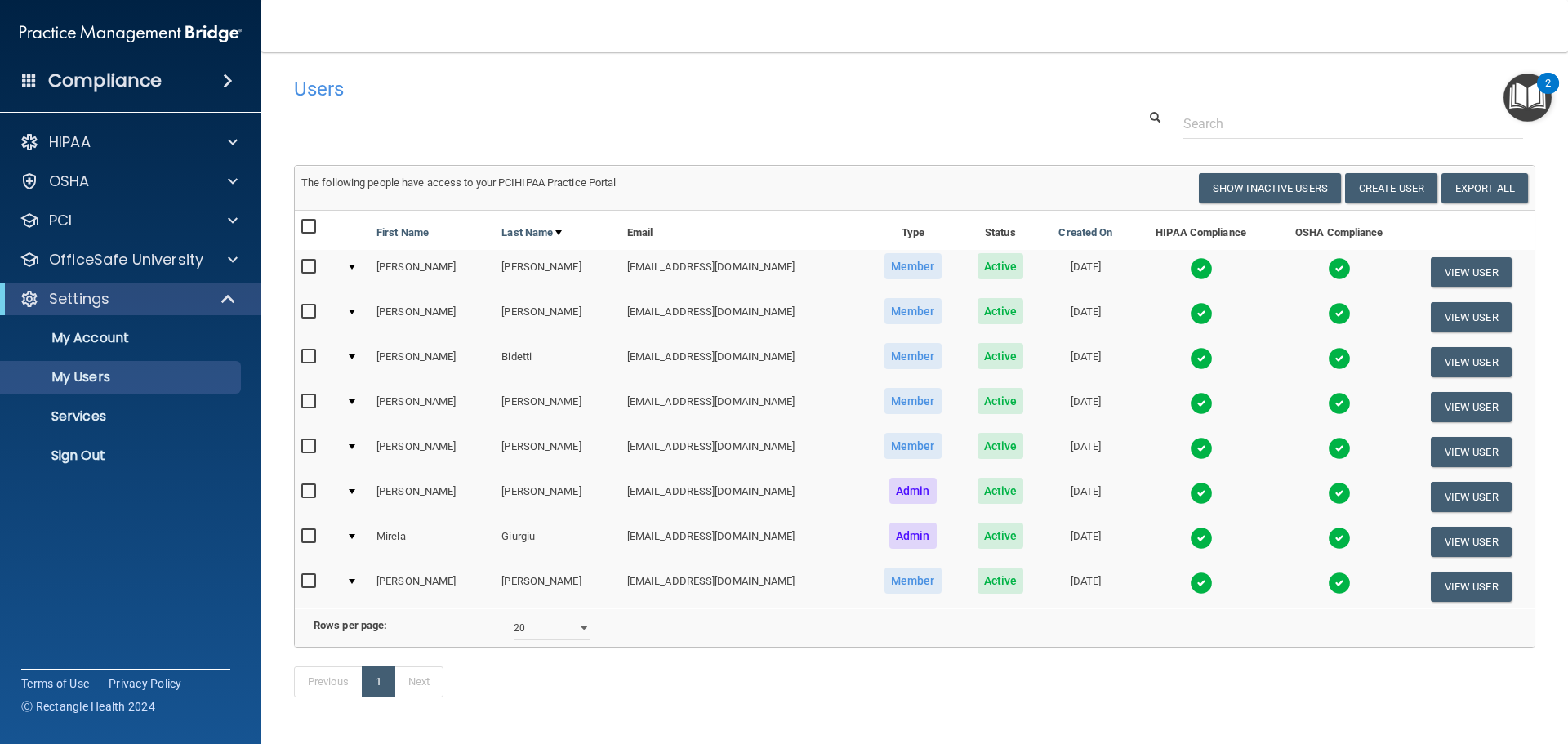
click at [1326, 254] on td at bounding box center [1338, 272] width 137 height 45
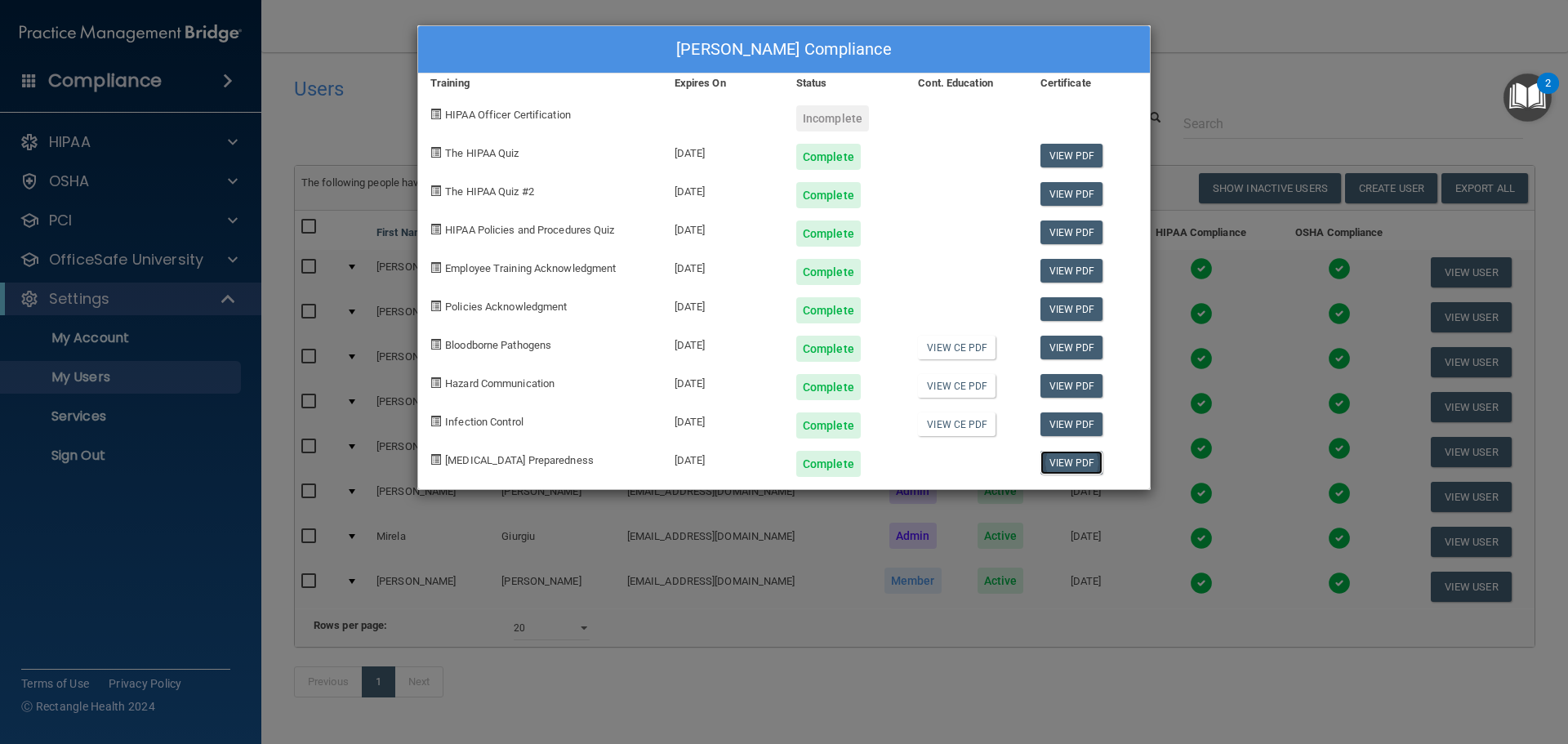
click at [1080, 470] on link "View PDF" at bounding box center [1072, 462] width 63 height 24
click at [1200, 48] on div "RUMA AHMED's Compliance Training Expires On Status Cont. Education Certificate …" at bounding box center [784, 372] width 1568 height 744
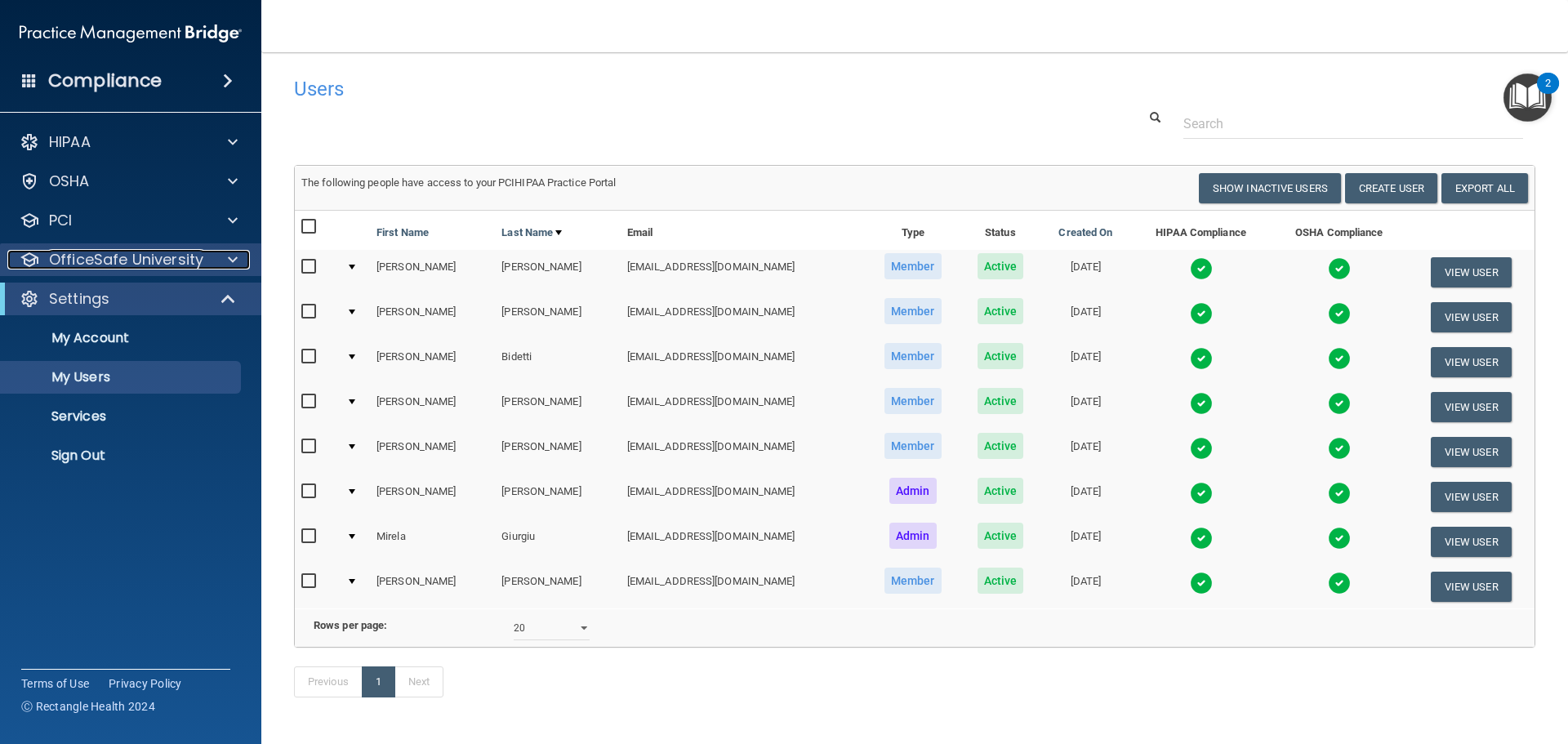
click at [222, 260] on div at bounding box center [230, 259] width 41 height 19
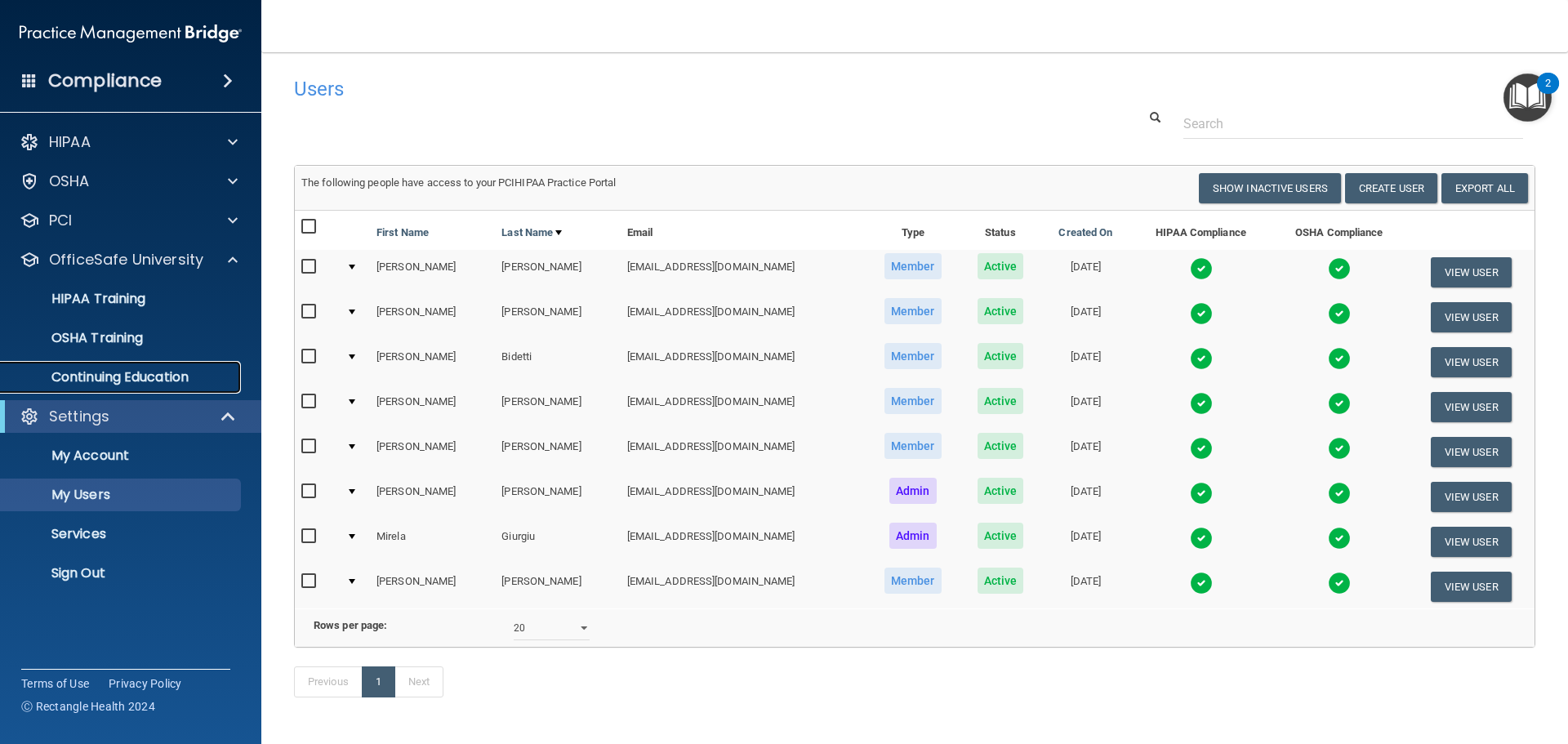
click at [175, 372] on p "Continuing Education" at bounding box center [121, 377] width 223 height 16
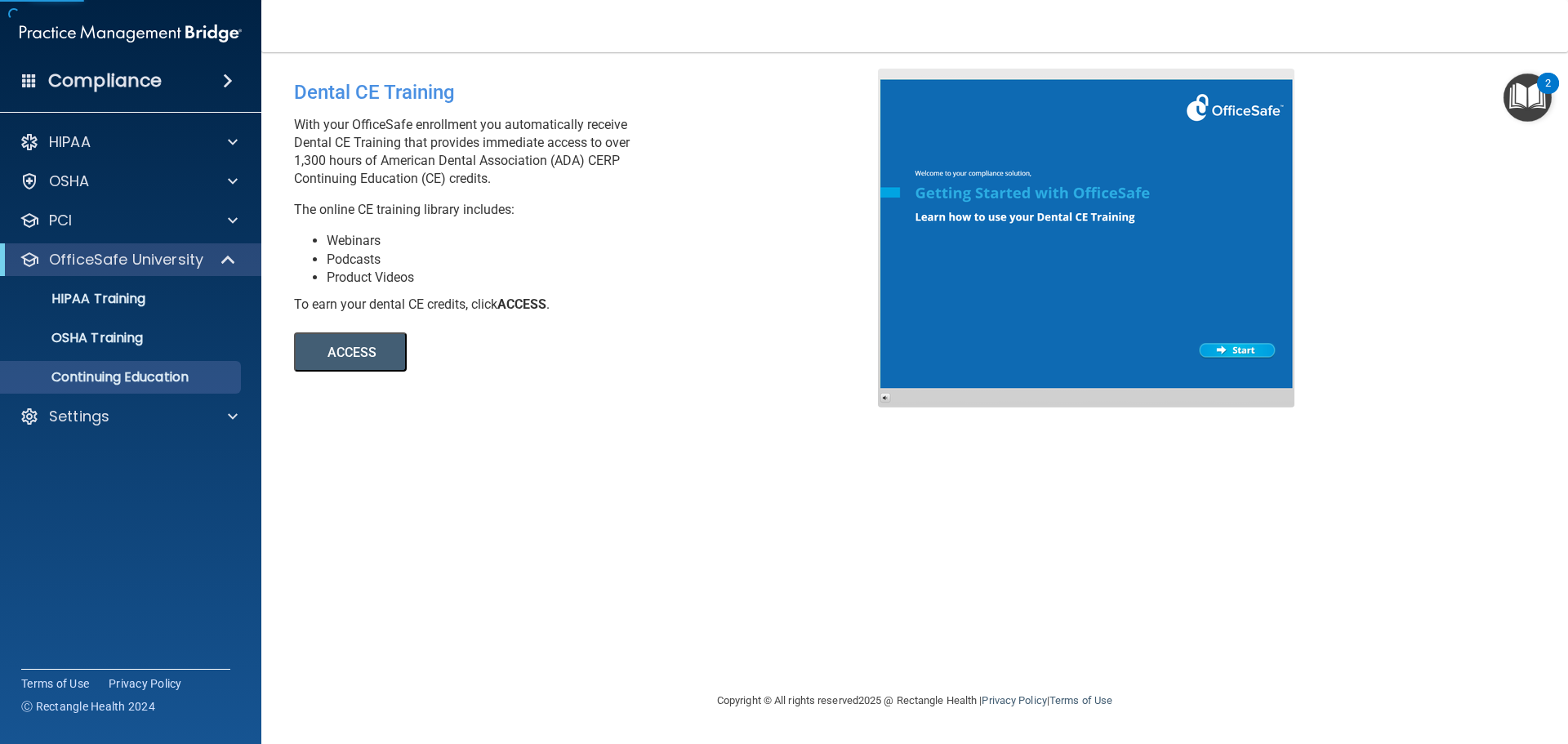
click at [369, 348] on button "ACCESS" at bounding box center [350, 351] width 113 height 39
click at [202, 412] on div "Settings" at bounding box center [109, 416] width 203 height 19
click at [170, 497] on p "My Users" at bounding box center [121, 494] width 223 height 16
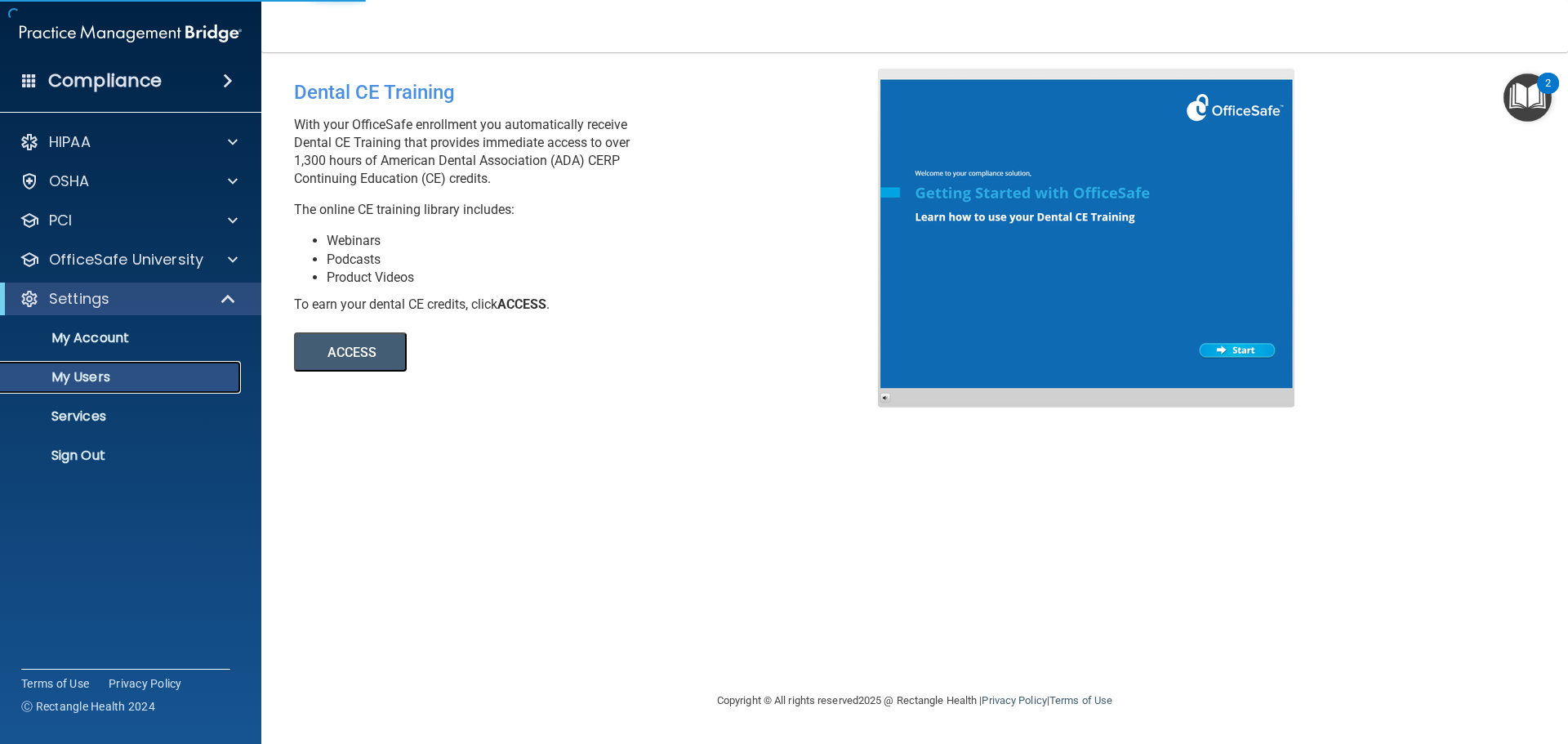
select select "20"
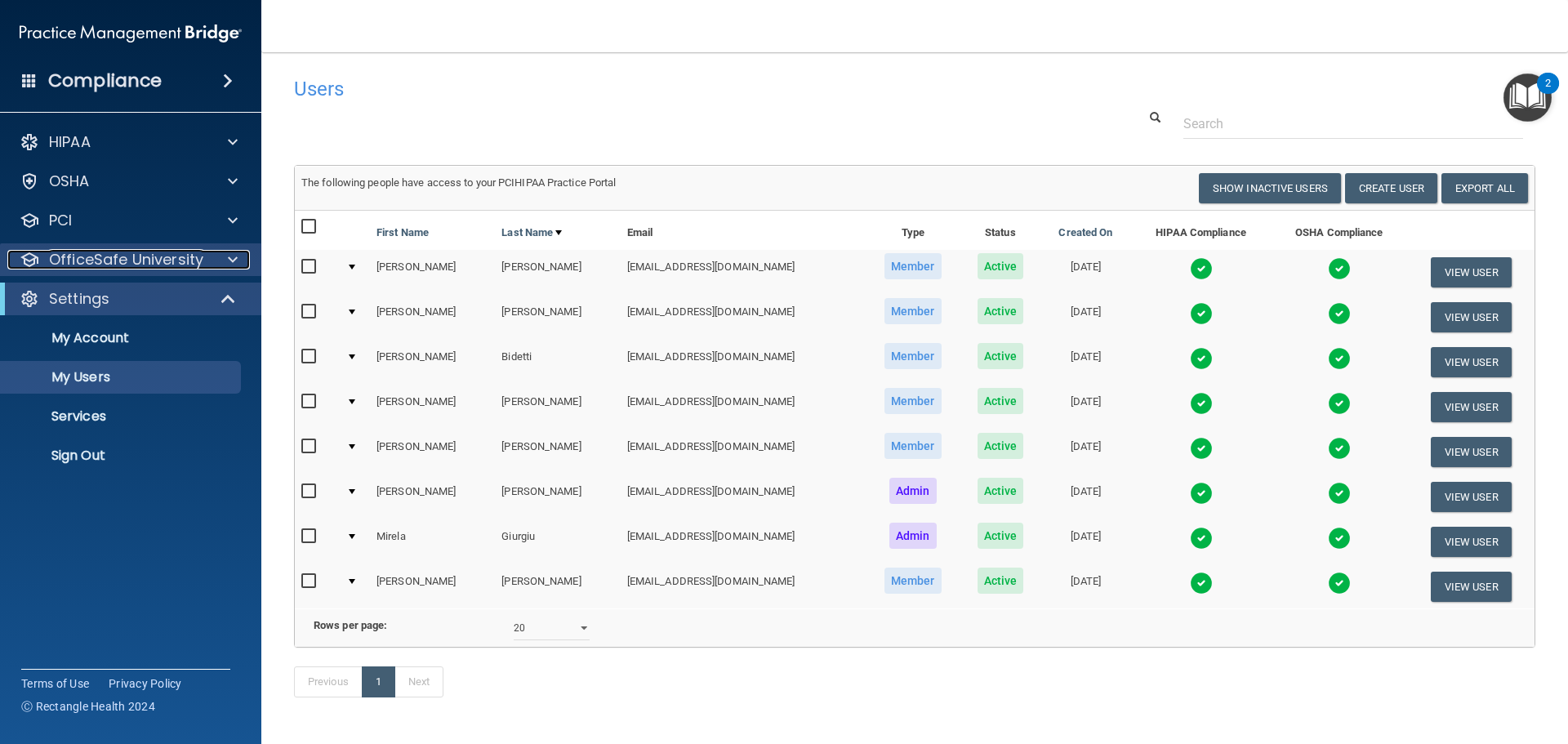
click at [232, 264] on span at bounding box center [232, 259] width 10 height 19
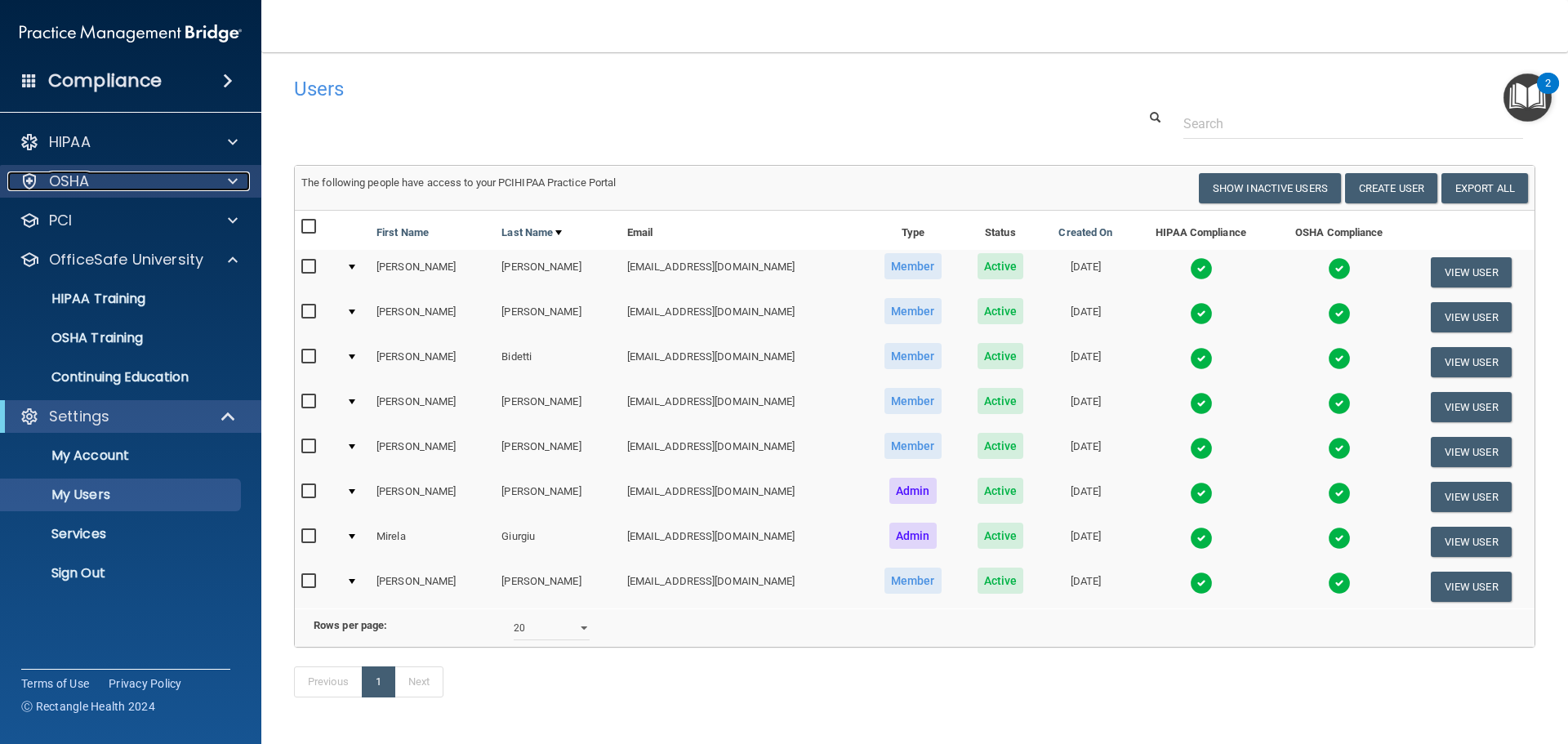
click at [232, 181] on span at bounding box center [232, 181] width 10 height 19
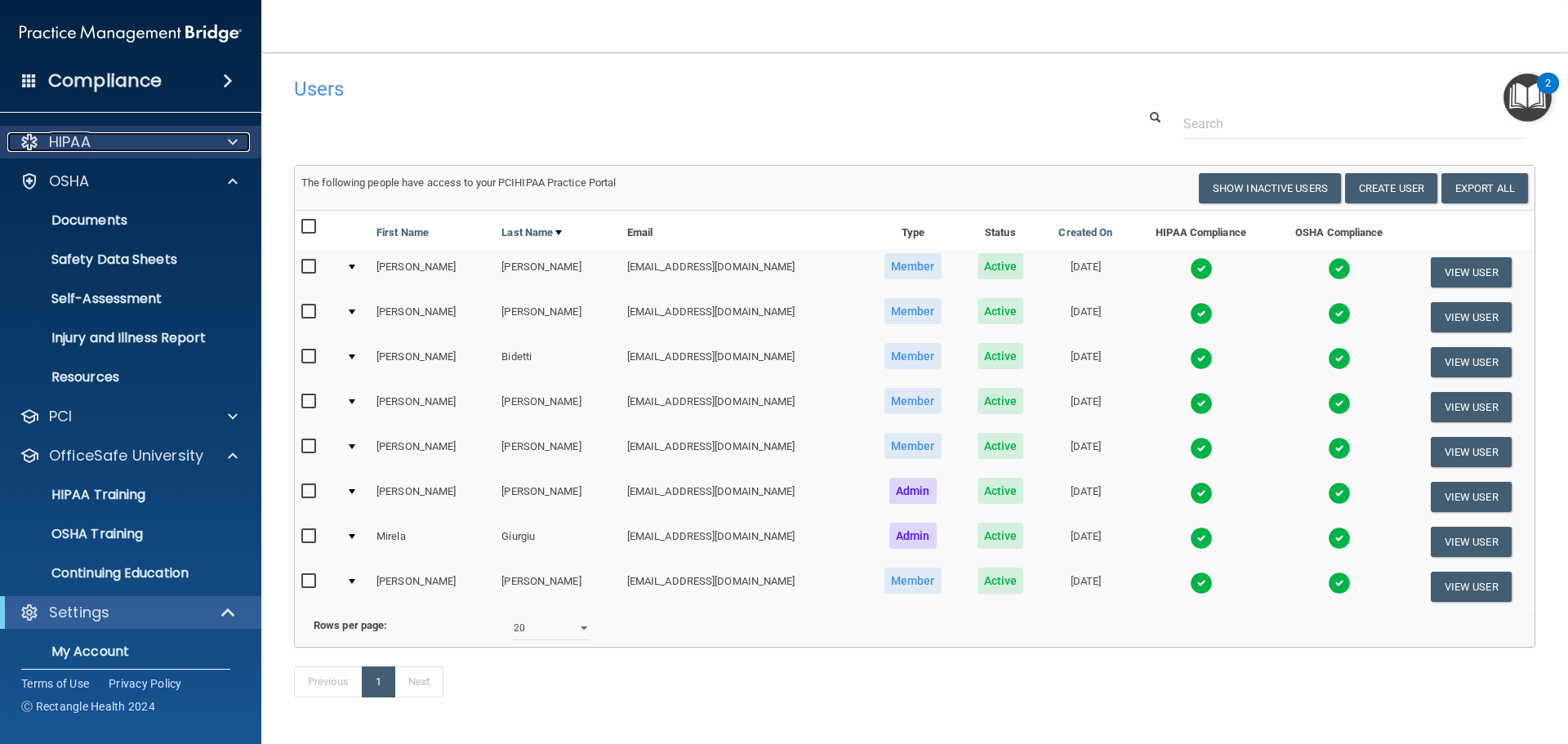
click at [214, 141] on div at bounding box center [230, 142] width 41 height 19
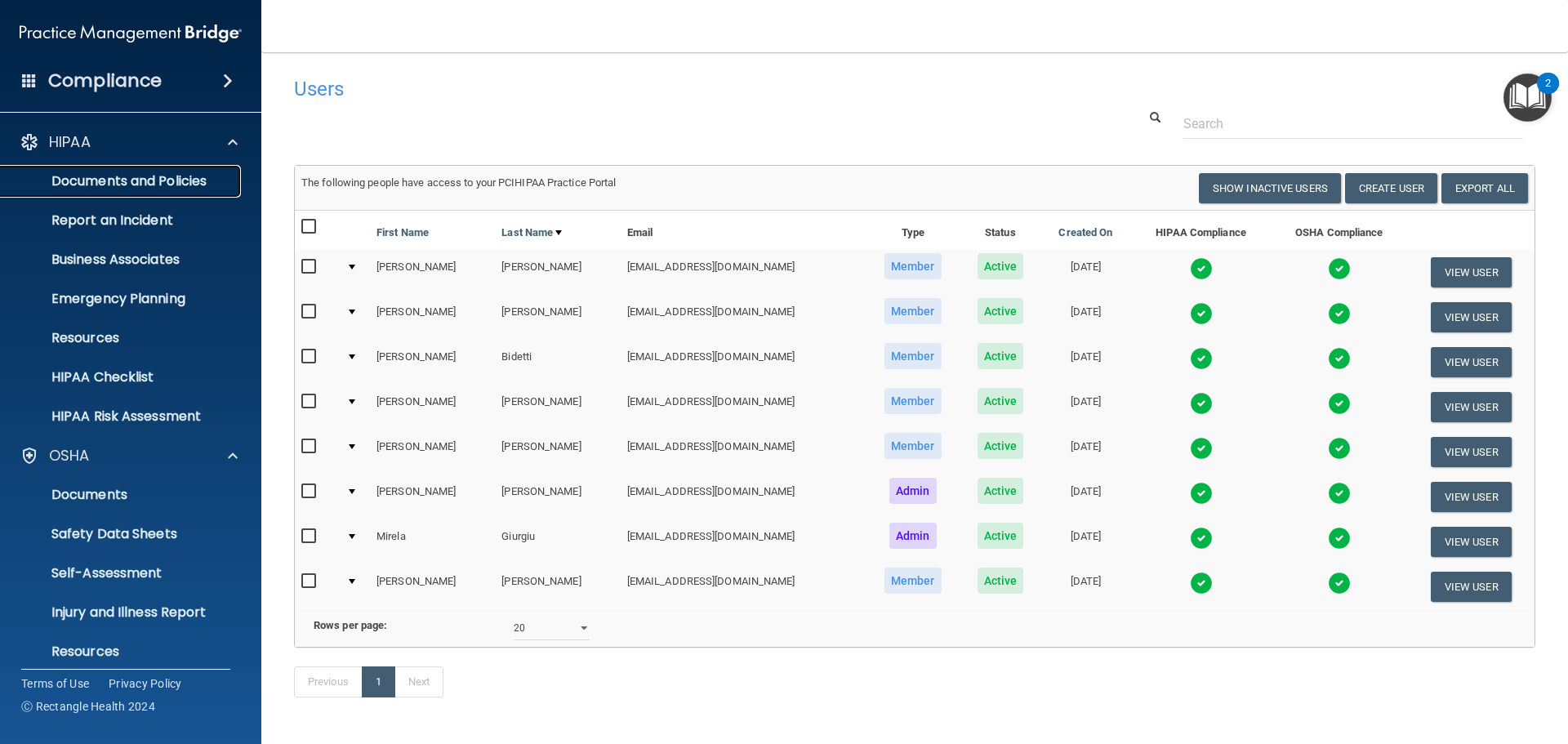
click at [176, 186] on p "Documents and Policies" at bounding box center [121, 181] width 223 height 16
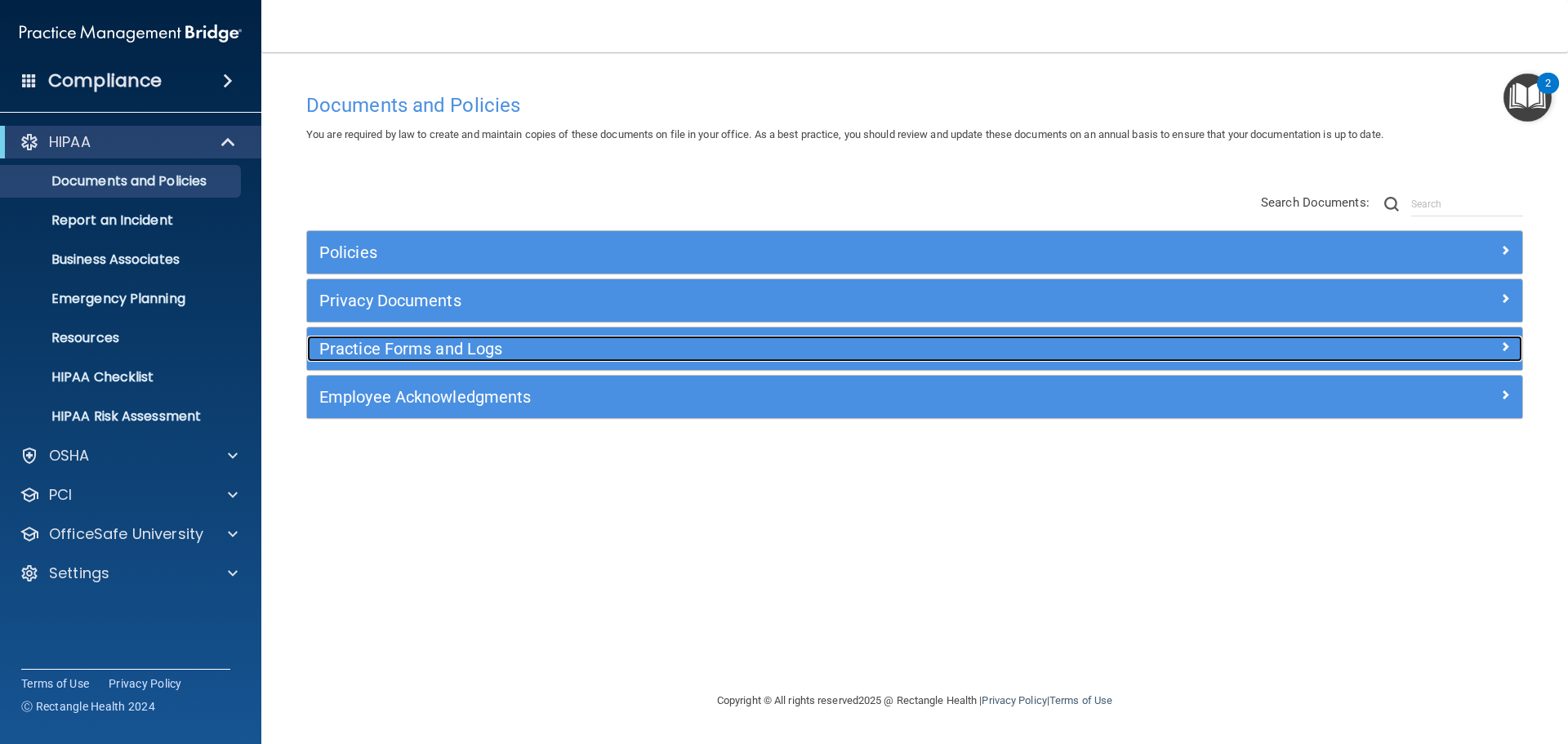
click at [1512, 346] on div at bounding box center [1371, 345] width 304 height 19
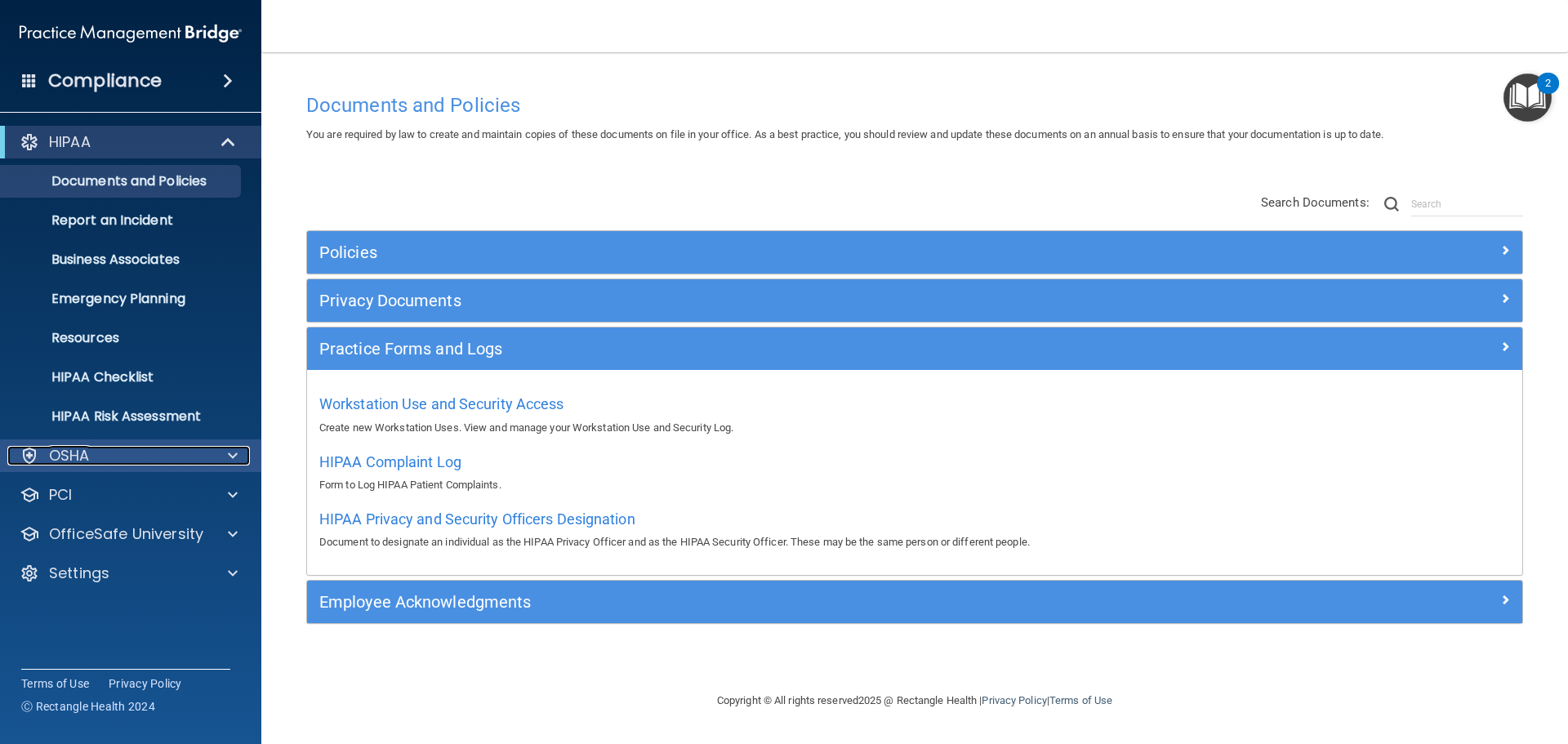
click at [210, 457] on div at bounding box center [230, 455] width 41 height 19
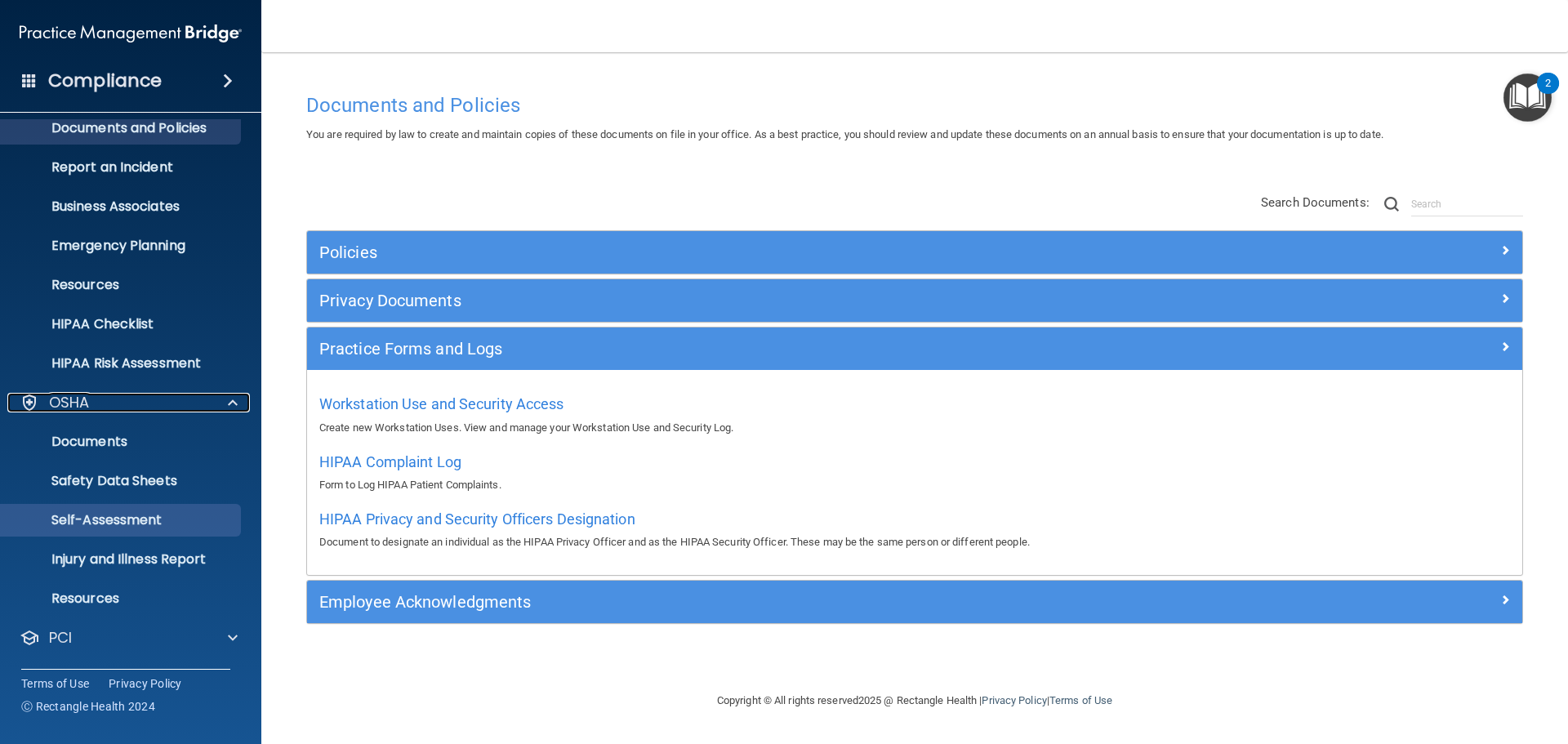
scroll to position [81, 0]
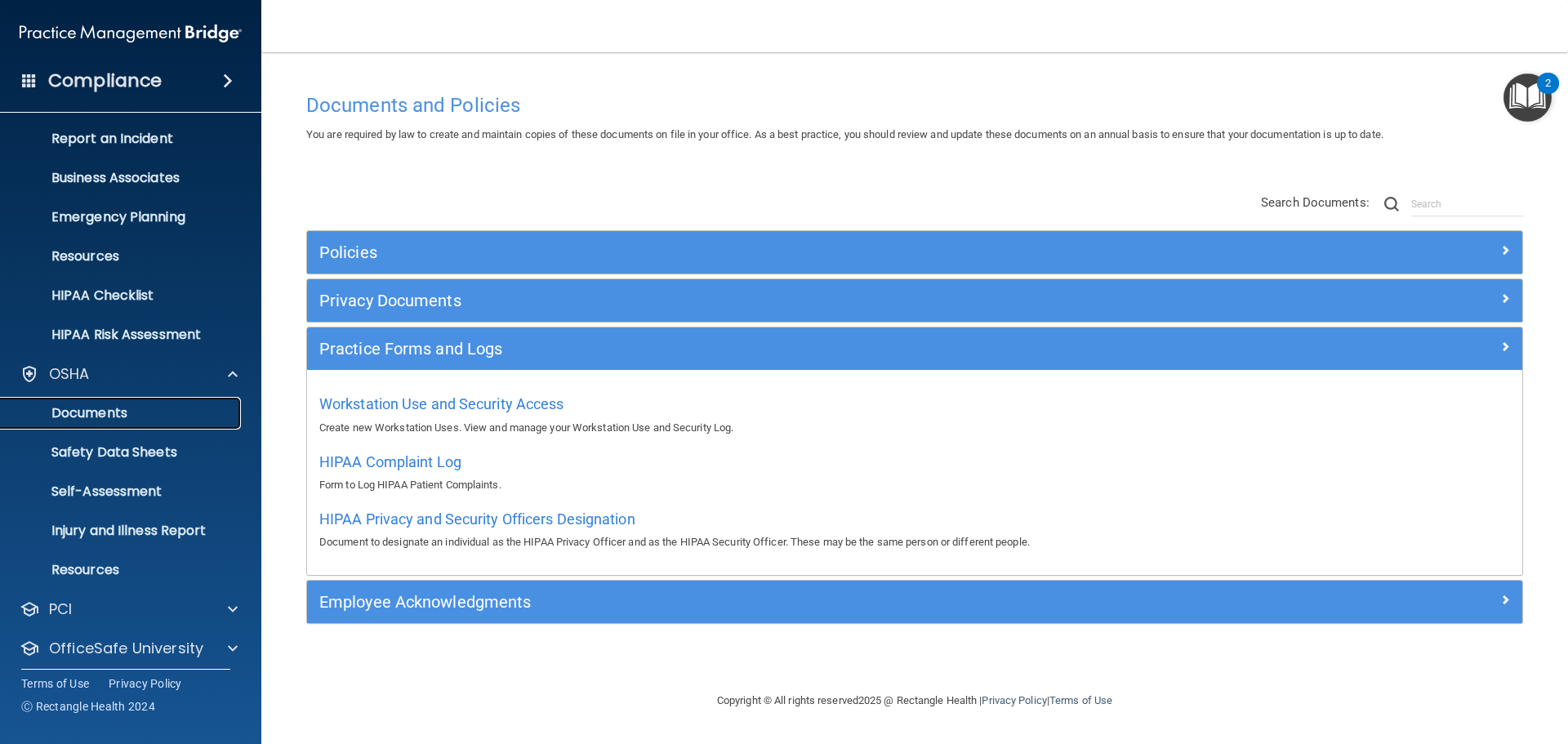
click at [167, 423] on link "Documents" at bounding box center [112, 413] width 257 height 33
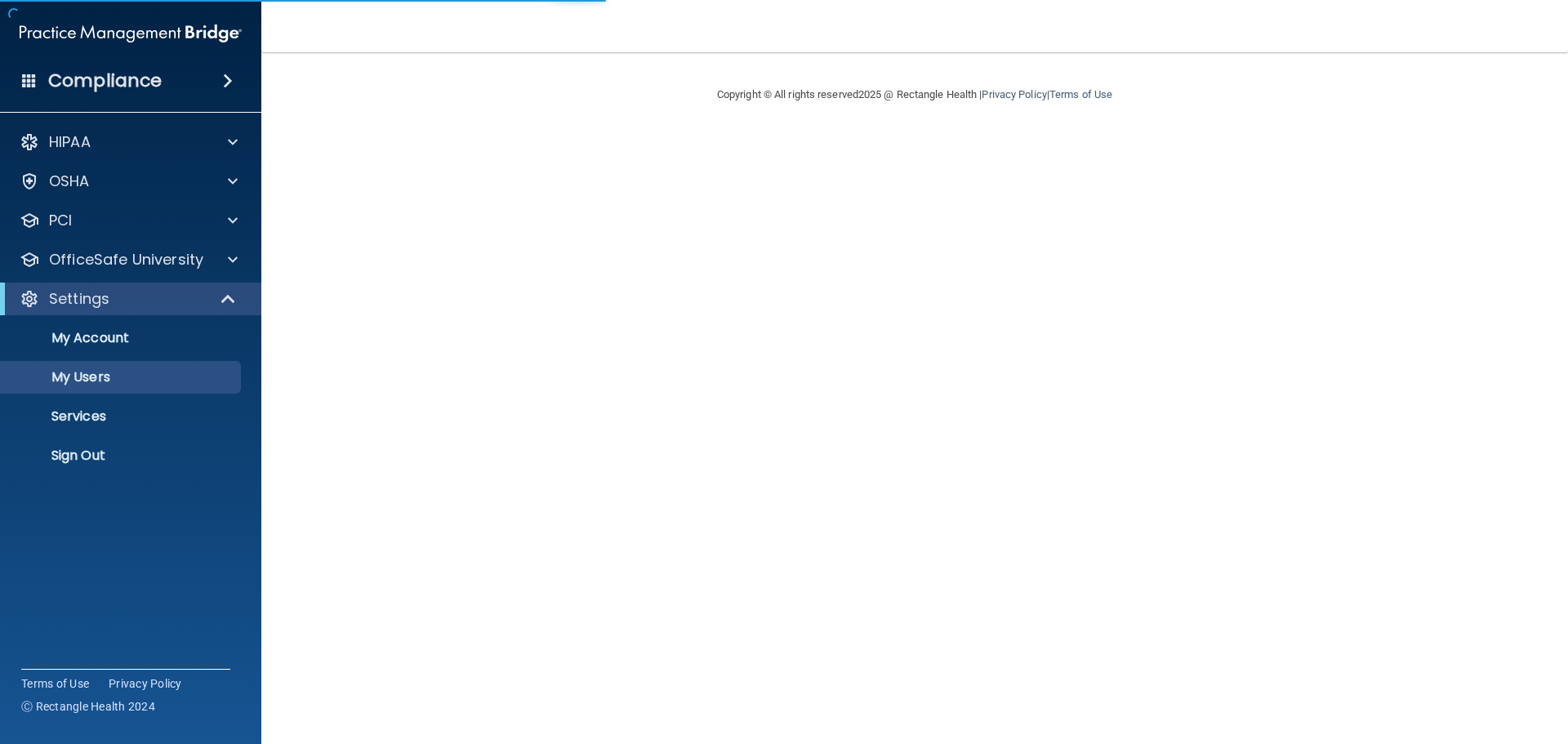
select select "20"
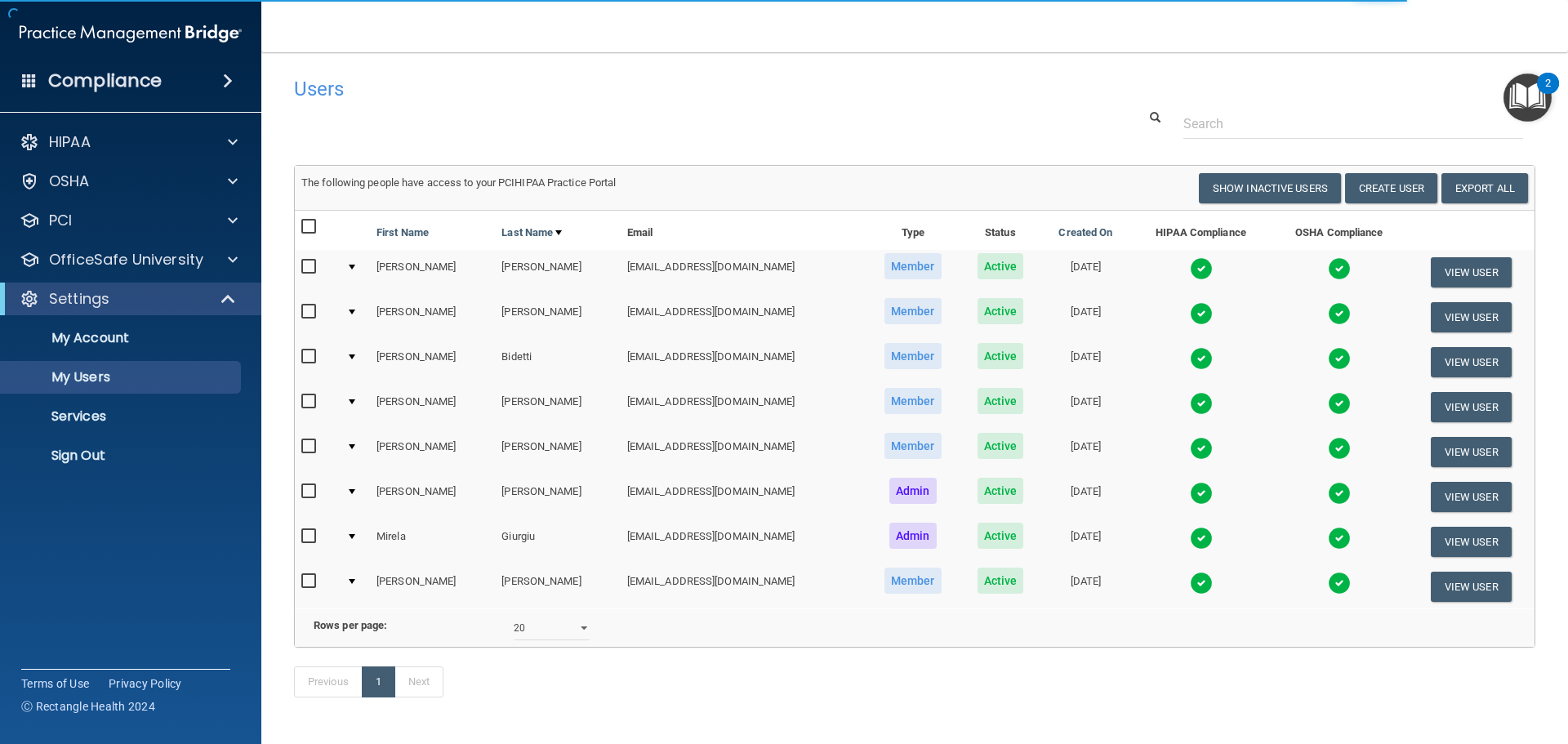
click at [1328, 263] on img at bounding box center [1339, 269] width 23 height 23
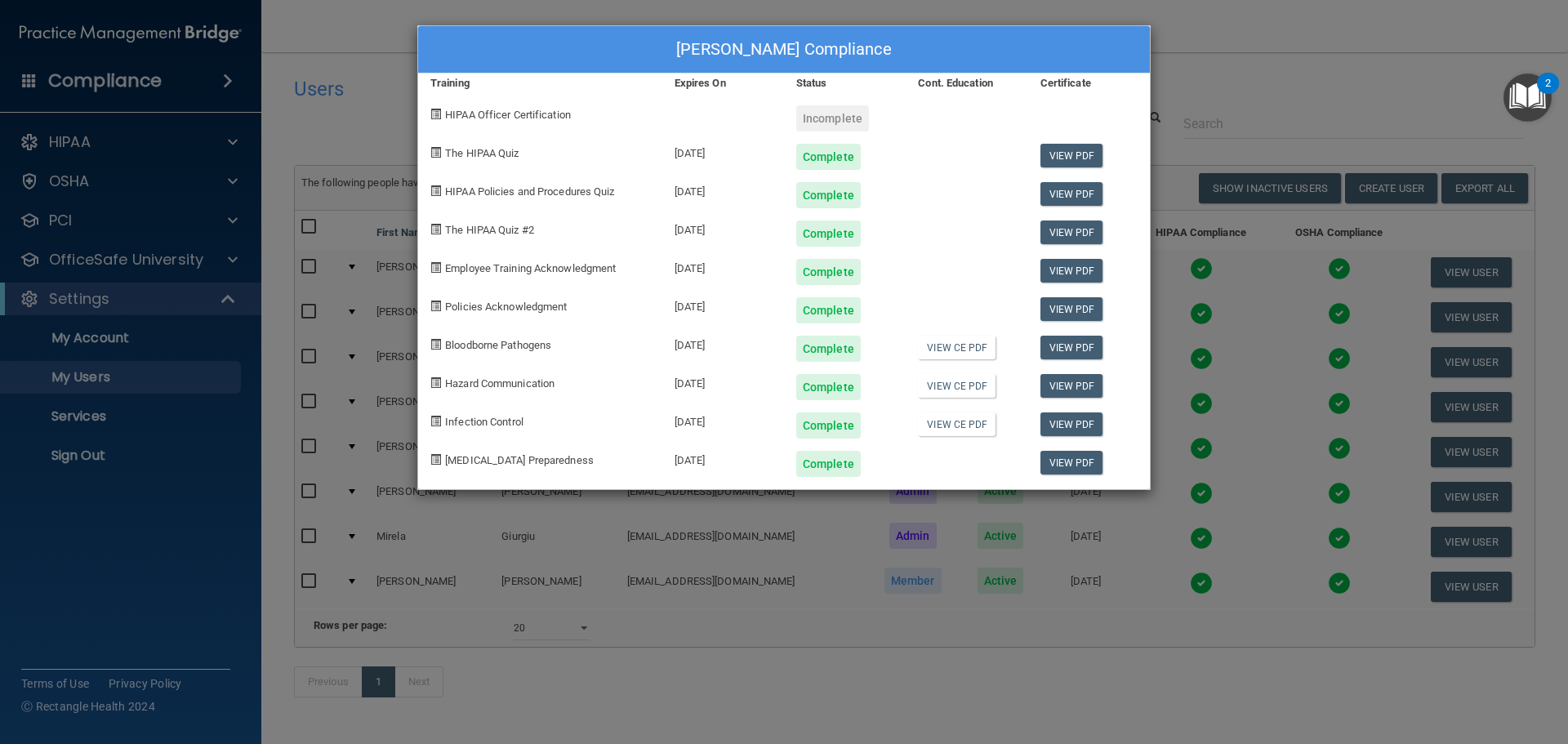
click at [1203, 54] on div "[PERSON_NAME] Compliance Training Expires On Status Cont. Education Certificate…" at bounding box center [784, 372] width 1568 height 744
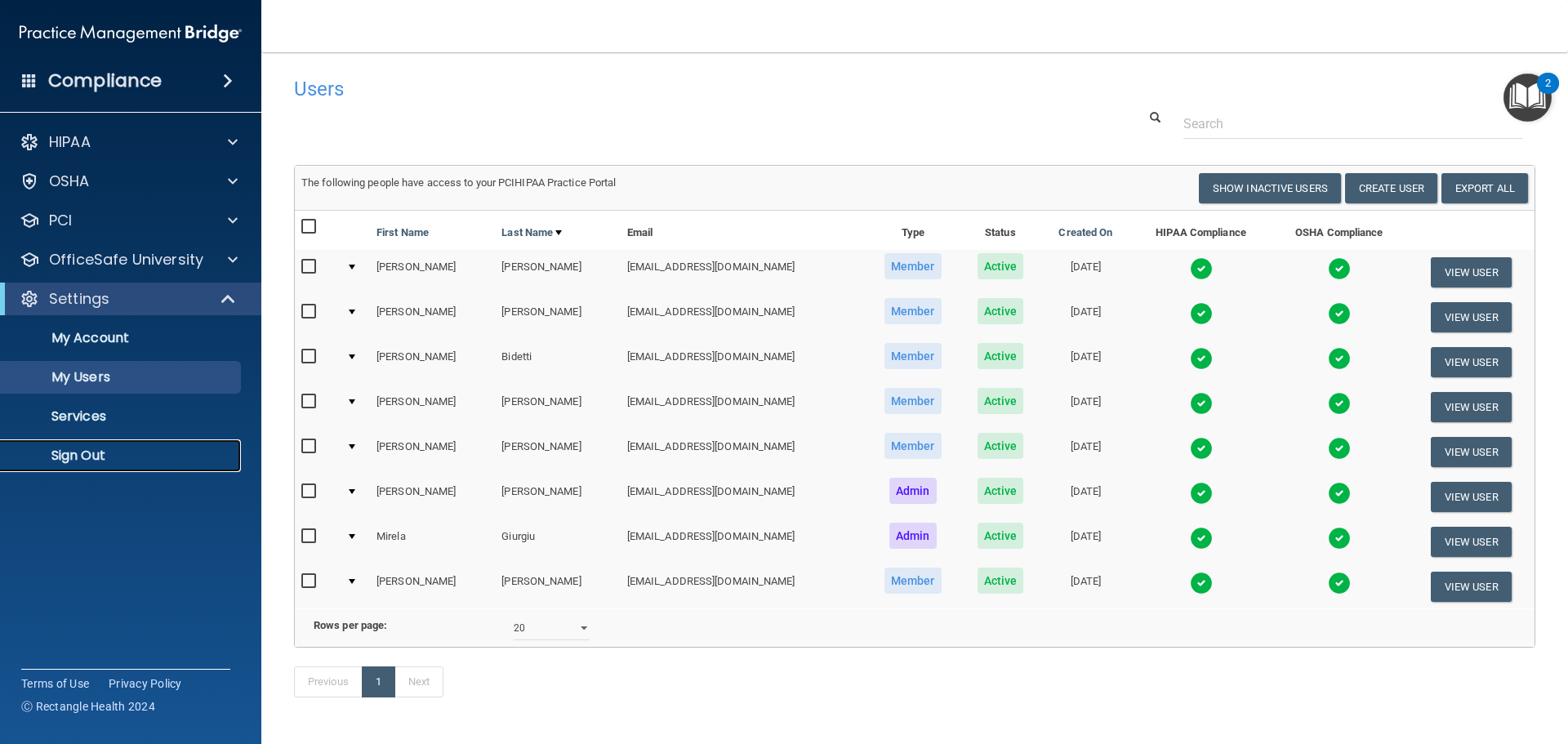
click at [137, 465] on link "Sign Out" at bounding box center [112, 455] width 257 height 33
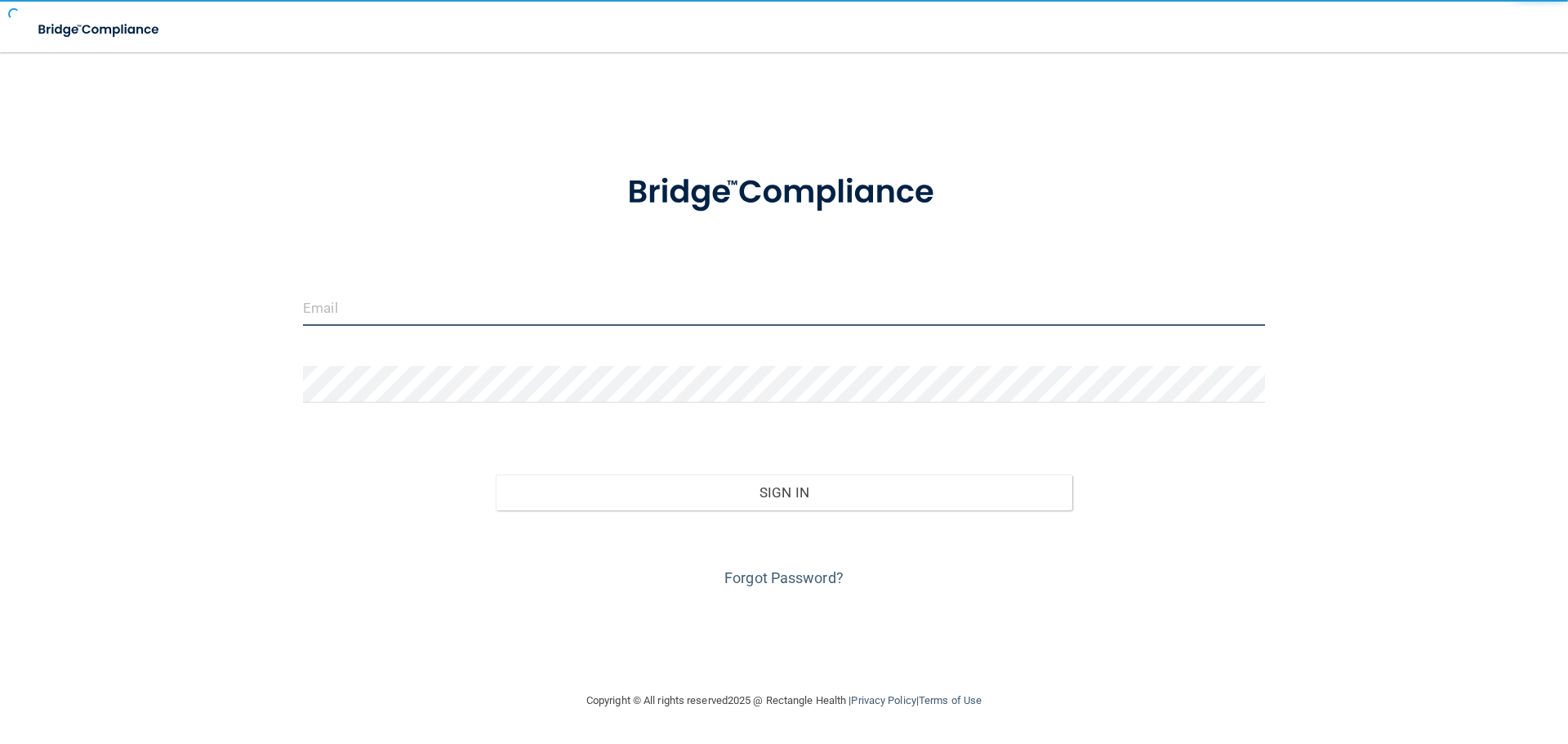
type input "[EMAIL_ADDRESS][DOMAIN_NAME]"
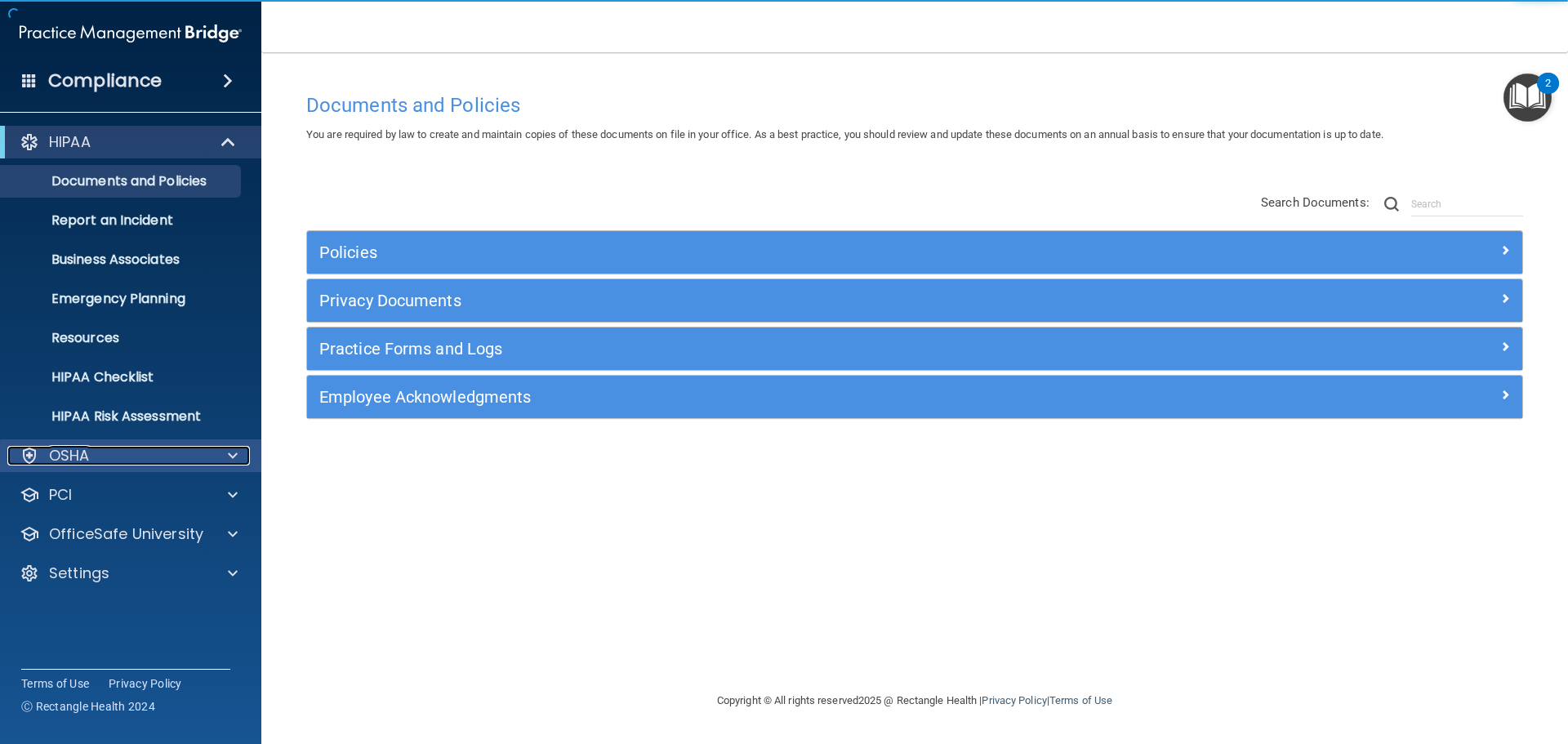
click at [199, 454] on div "OSHA" at bounding box center [109, 455] width 203 height 19
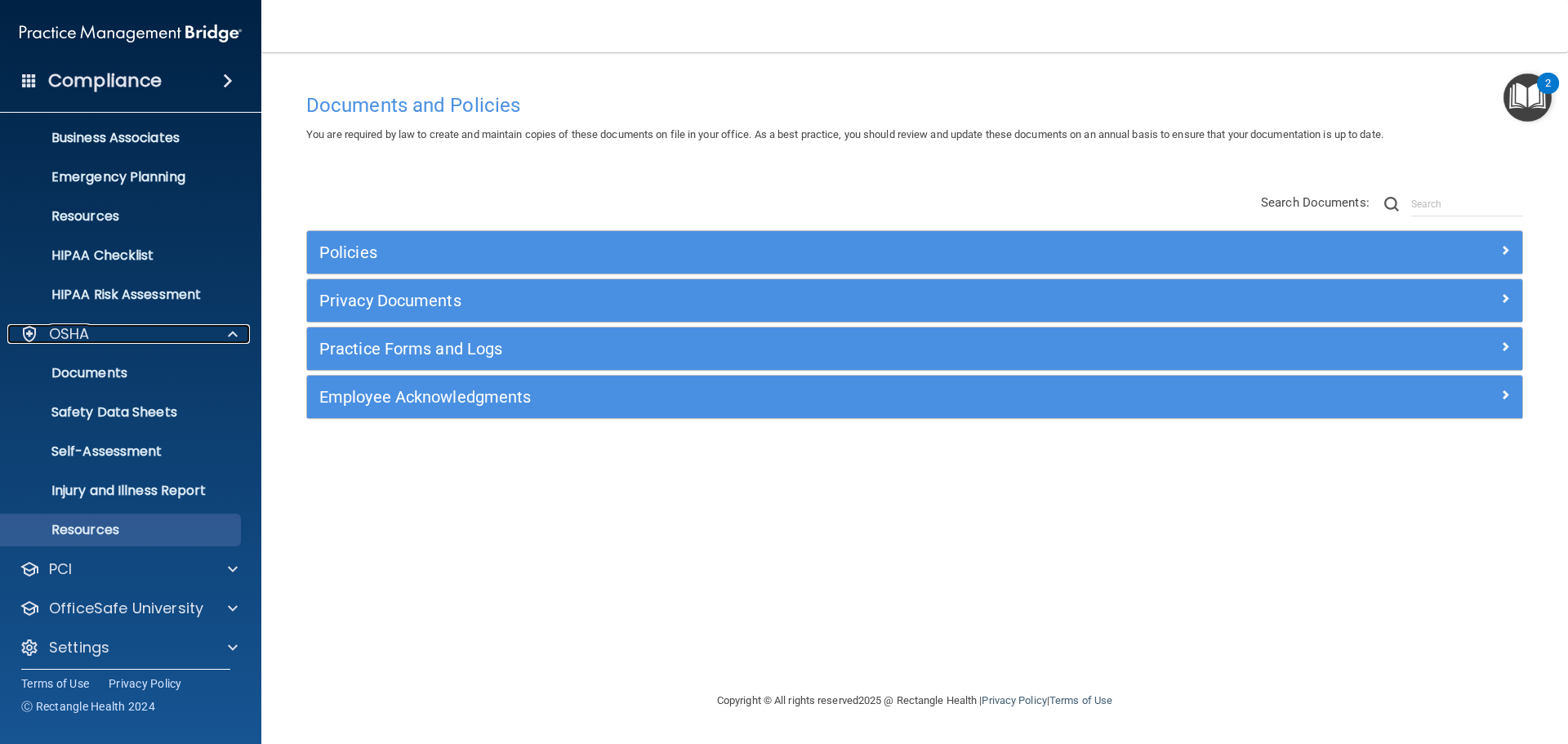
scroll to position [130, 0]
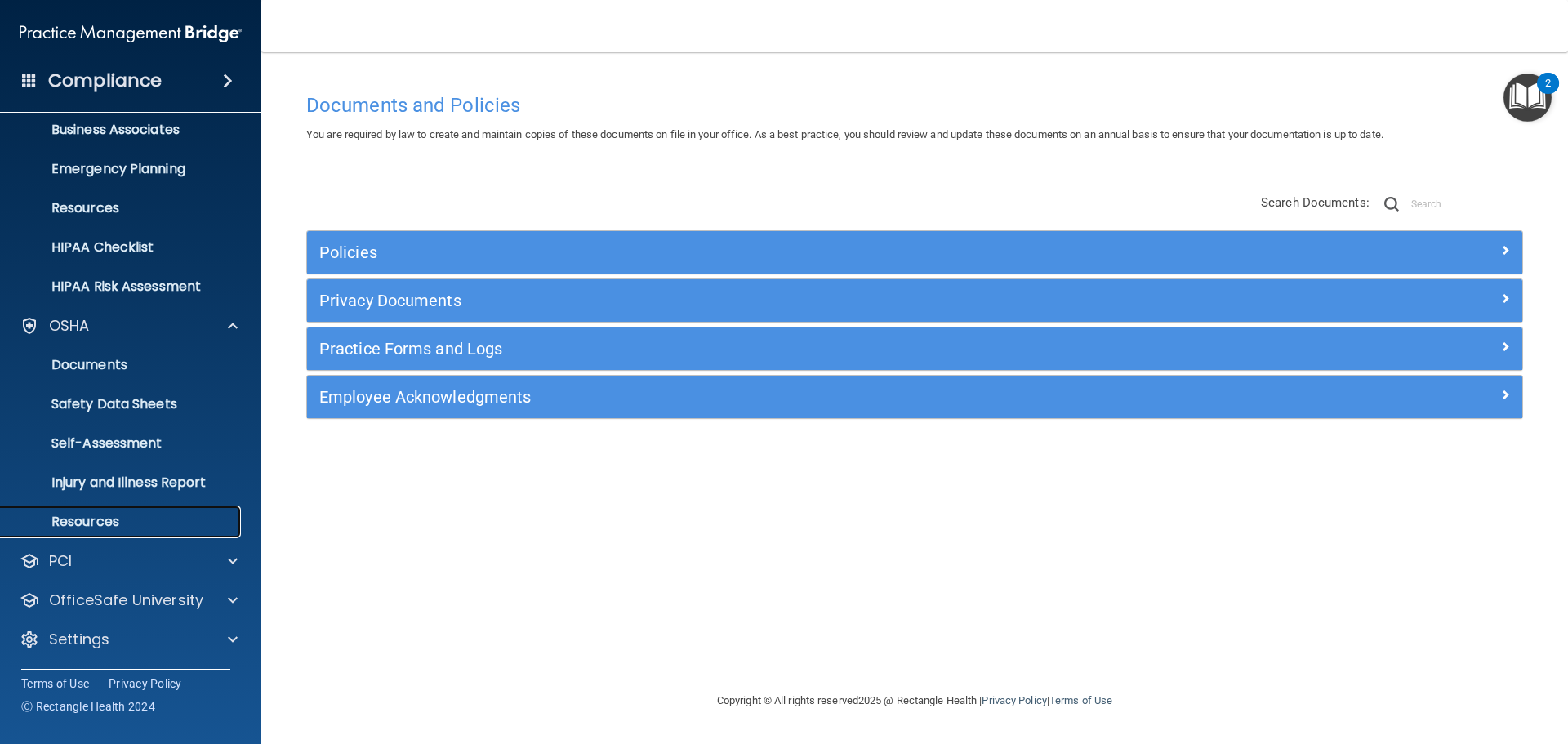
click at [154, 516] on p "Resources" at bounding box center [121, 521] width 223 height 16
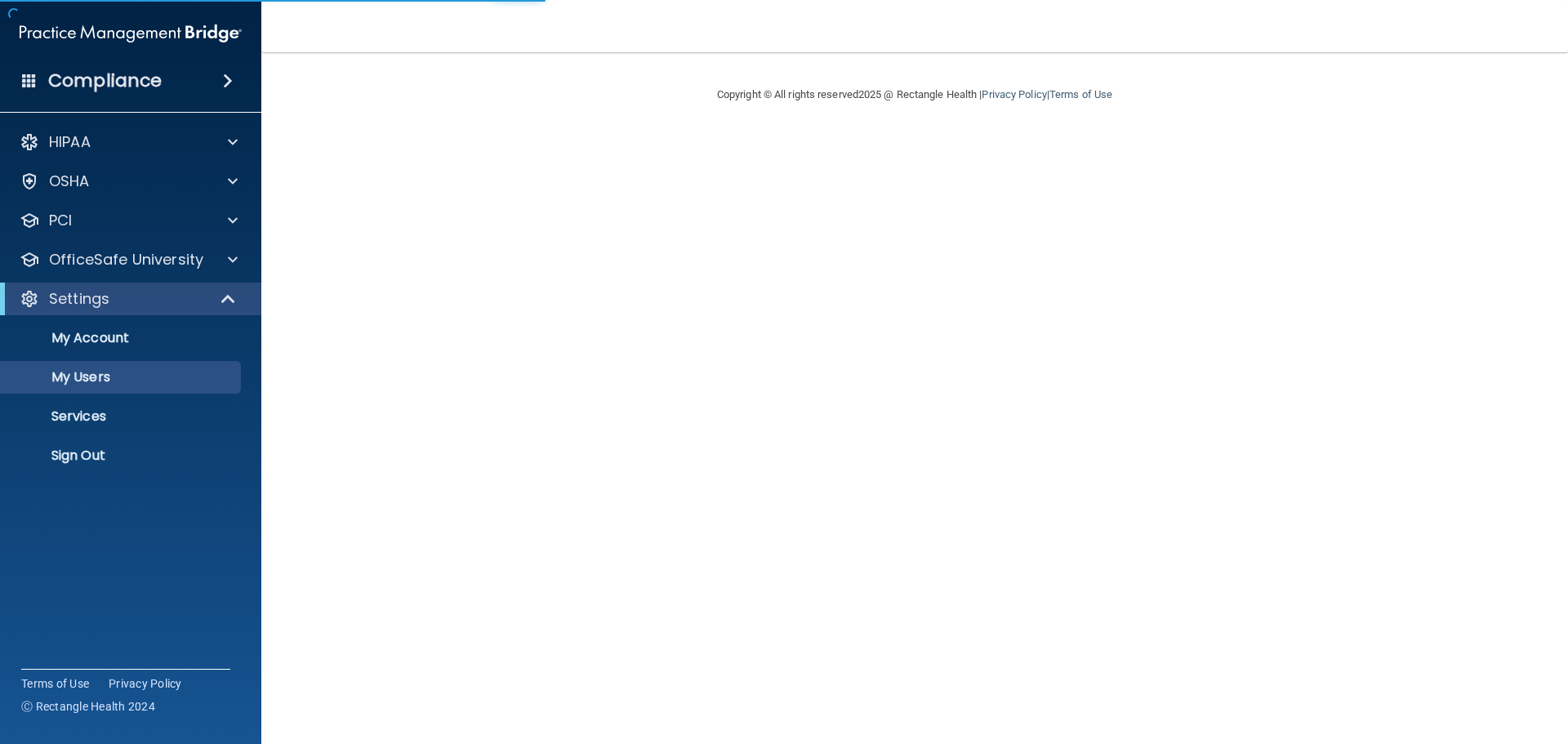
select select "20"
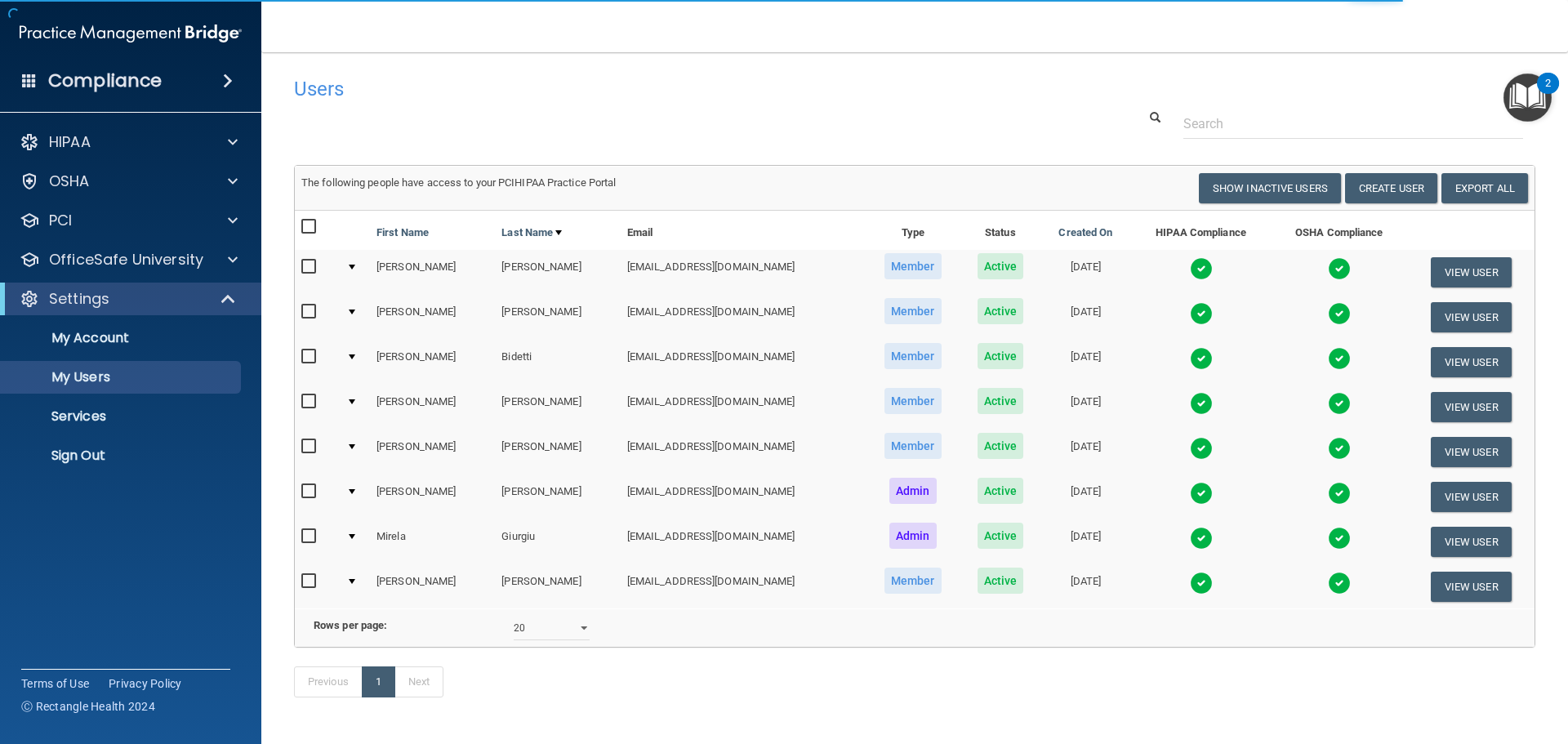
click at [1328, 265] on img at bounding box center [1339, 269] width 23 height 23
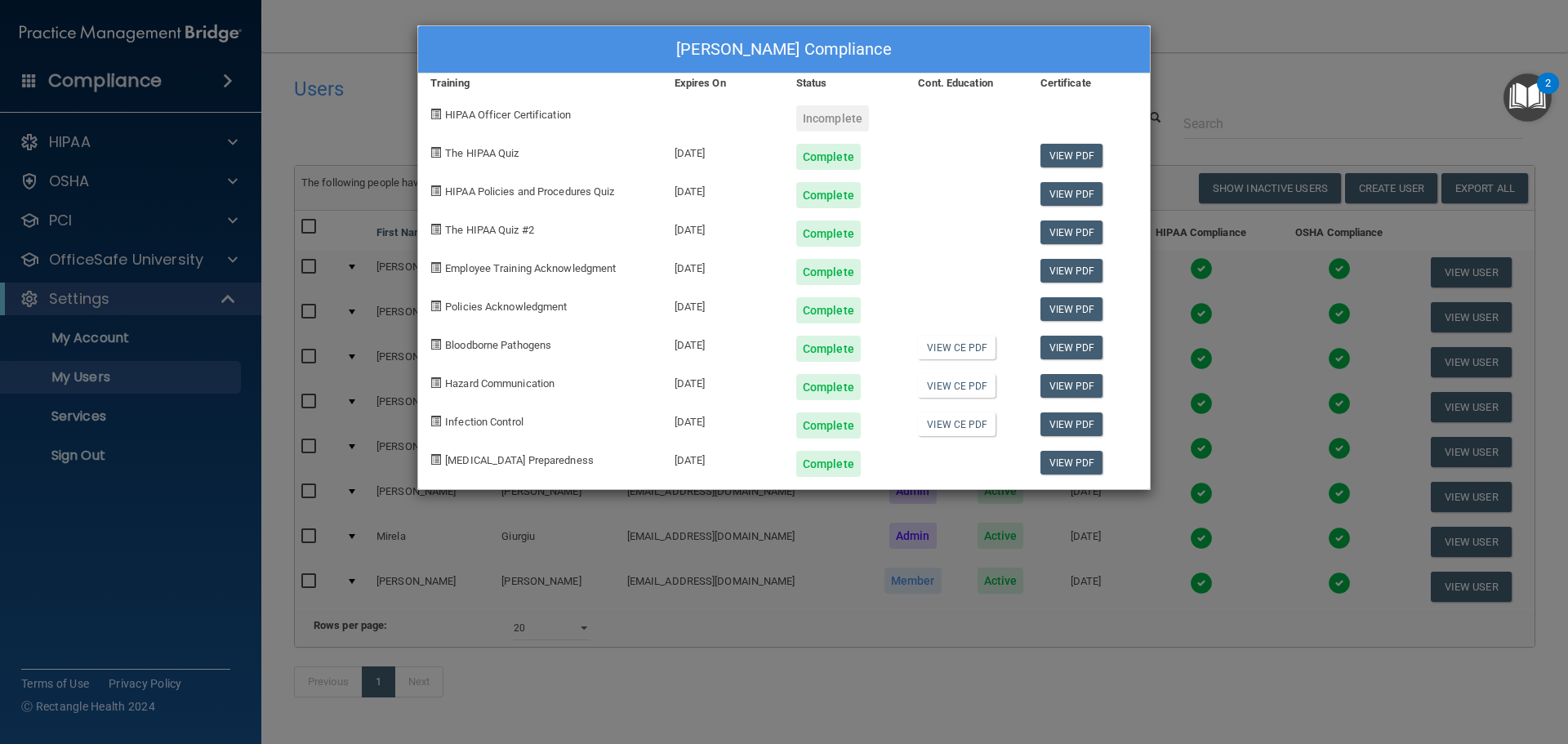
click at [1278, 71] on div "[PERSON_NAME] Compliance Training Expires On Status Cont. Education Certificate…" at bounding box center [784, 372] width 1568 height 744
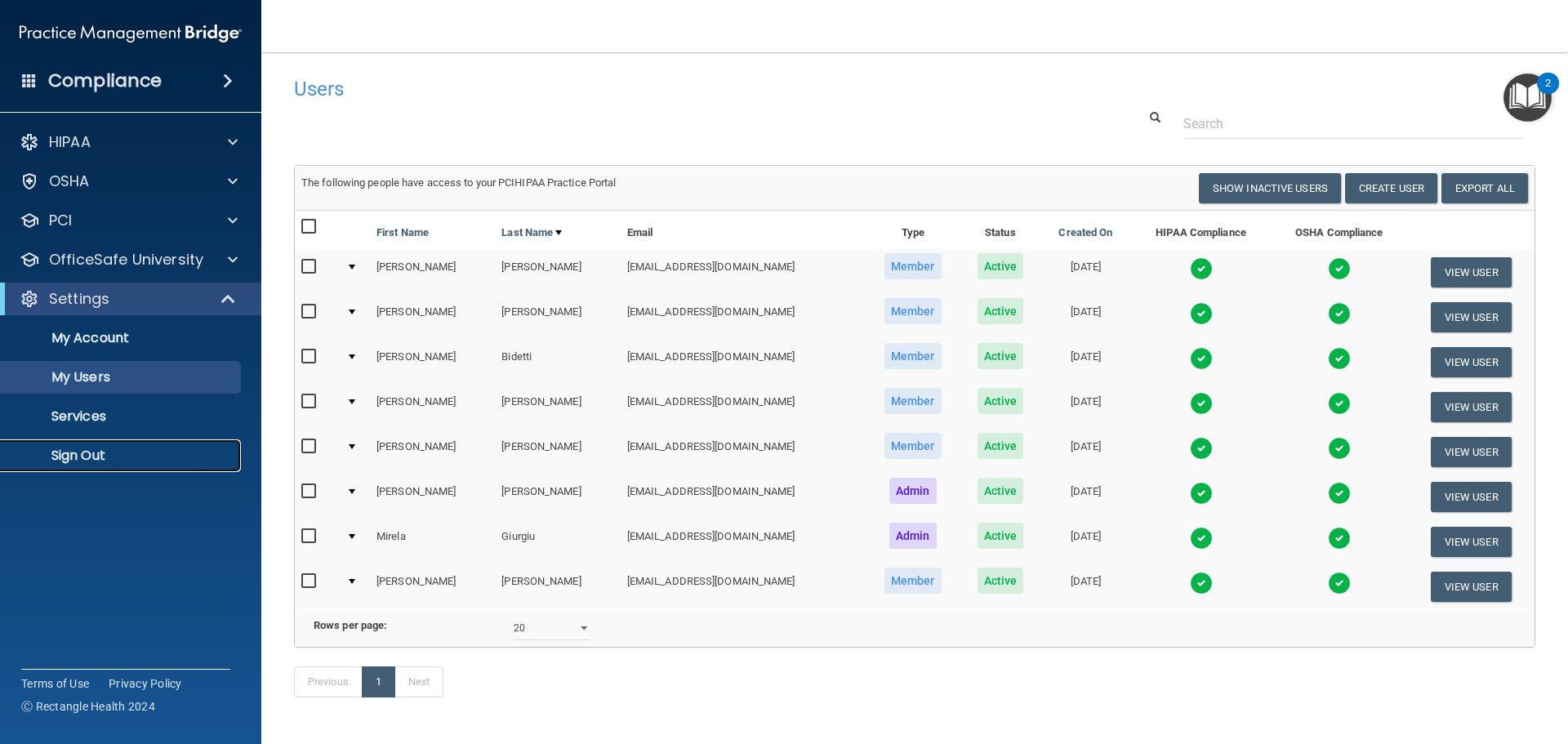
click at [98, 459] on p "Sign Out" at bounding box center [121, 455] width 223 height 16
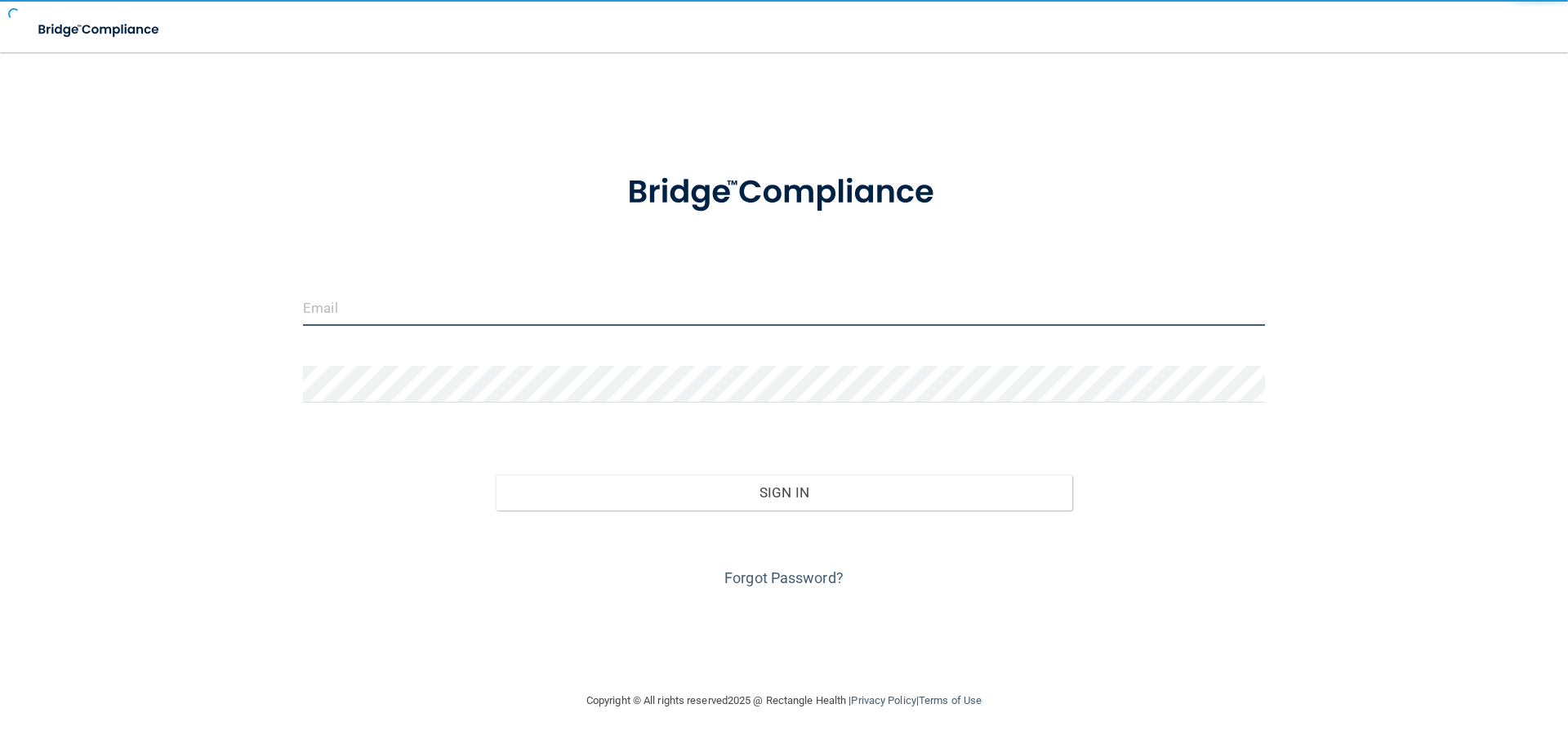
type input "[EMAIL_ADDRESS][DOMAIN_NAME]"
